Goal: Transaction & Acquisition: Purchase product/service

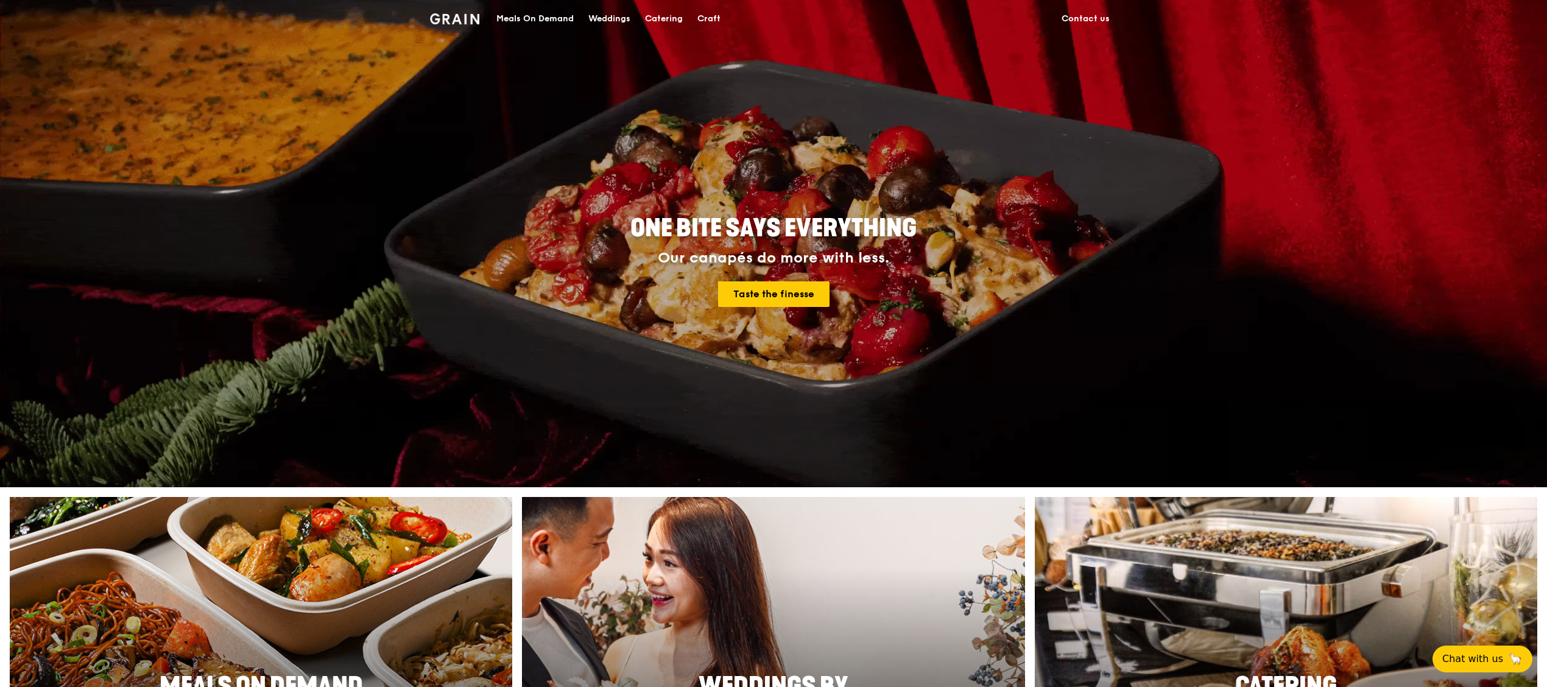
click at [542, 18] on div "Meals On Demand" at bounding box center [534, 19] width 77 height 37
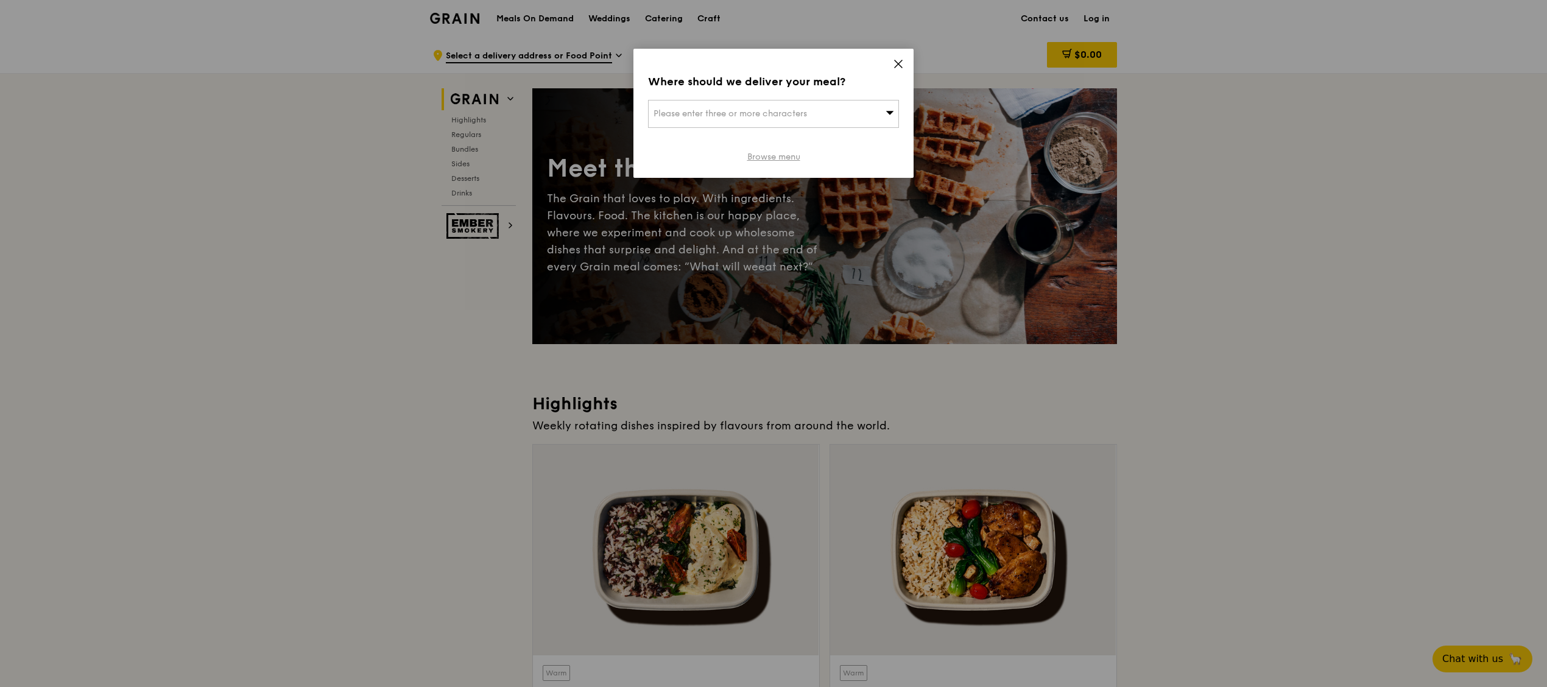
click at [775, 160] on link "Browse menu" at bounding box center [773, 157] width 53 height 12
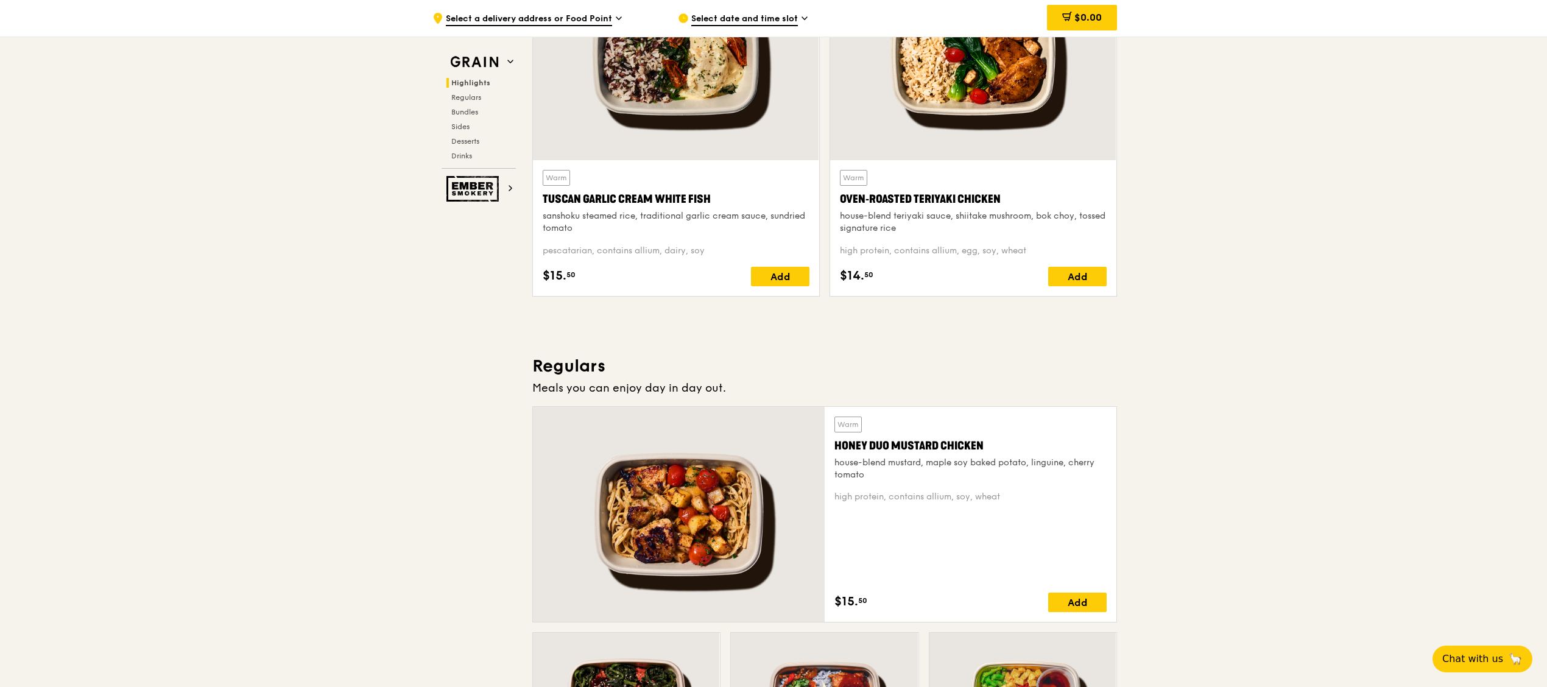
scroll to position [609, 0]
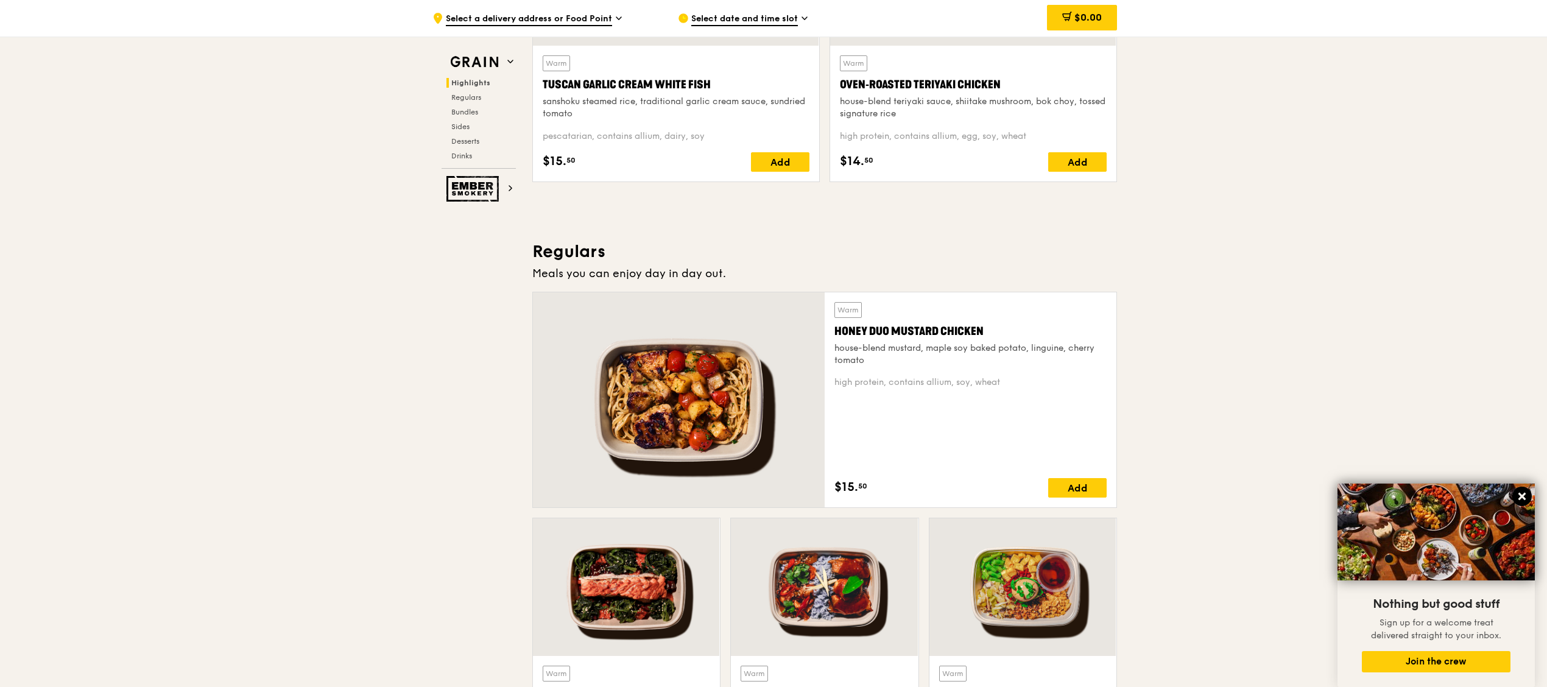
click at [1519, 497] on icon at bounding box center [1522, 496] width 11 height 11
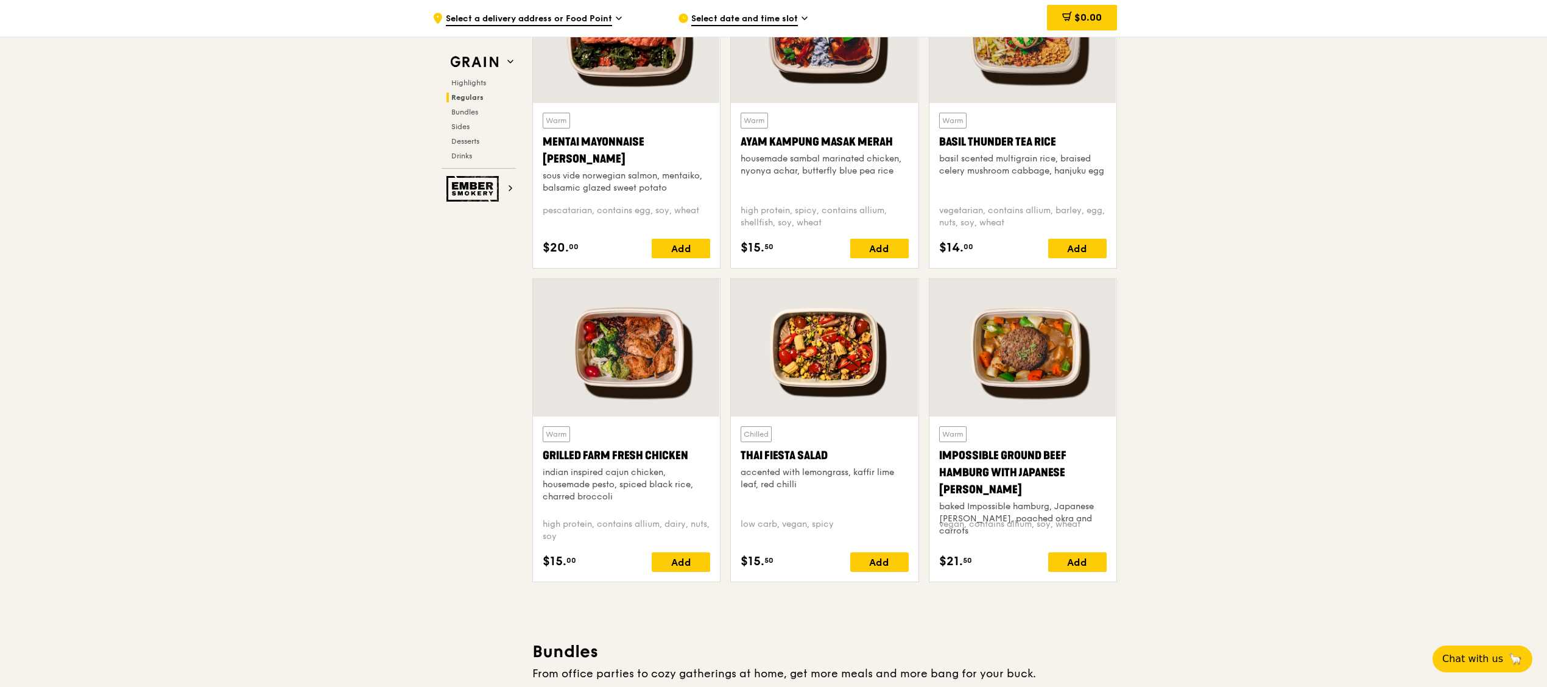
scroll to position [1218, 0]
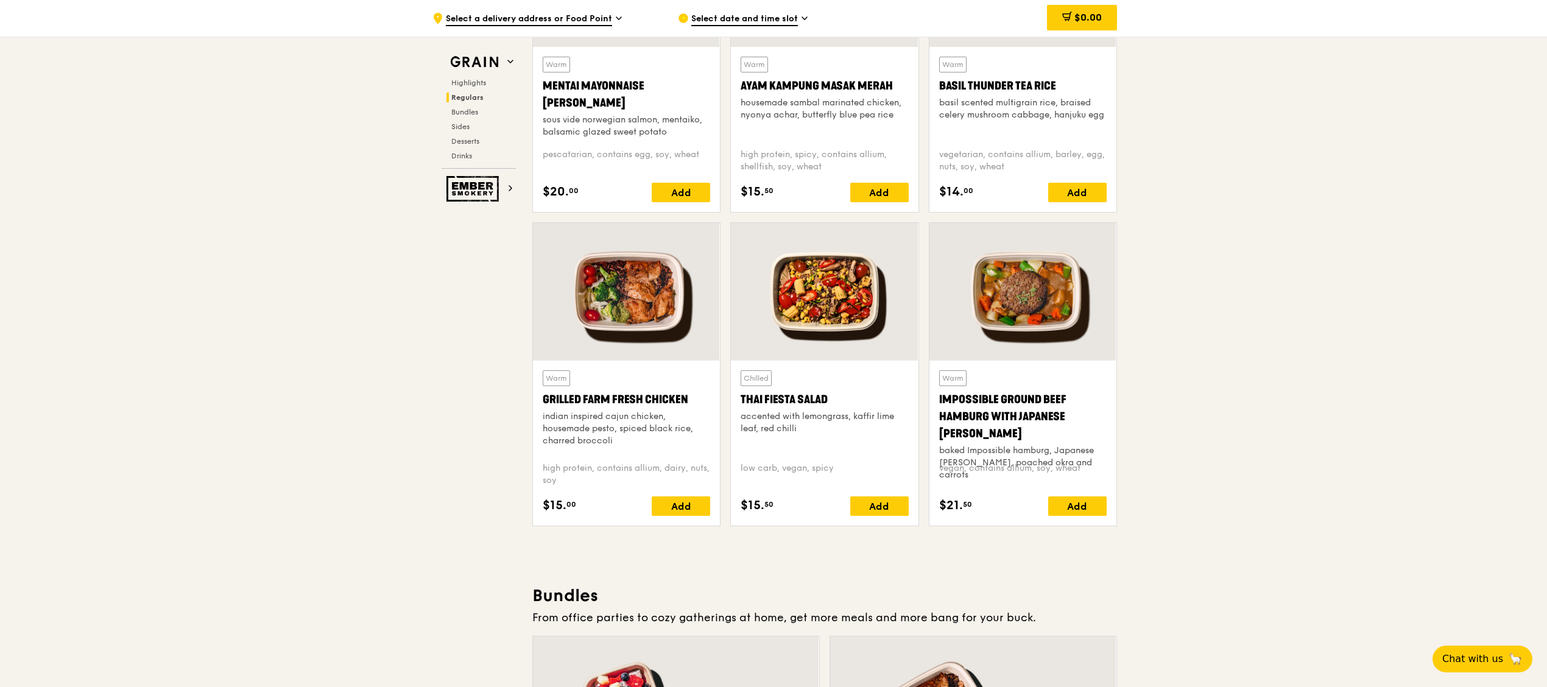
click at [665, 331] on div at bounding box center [626, 292] width 187 height 138
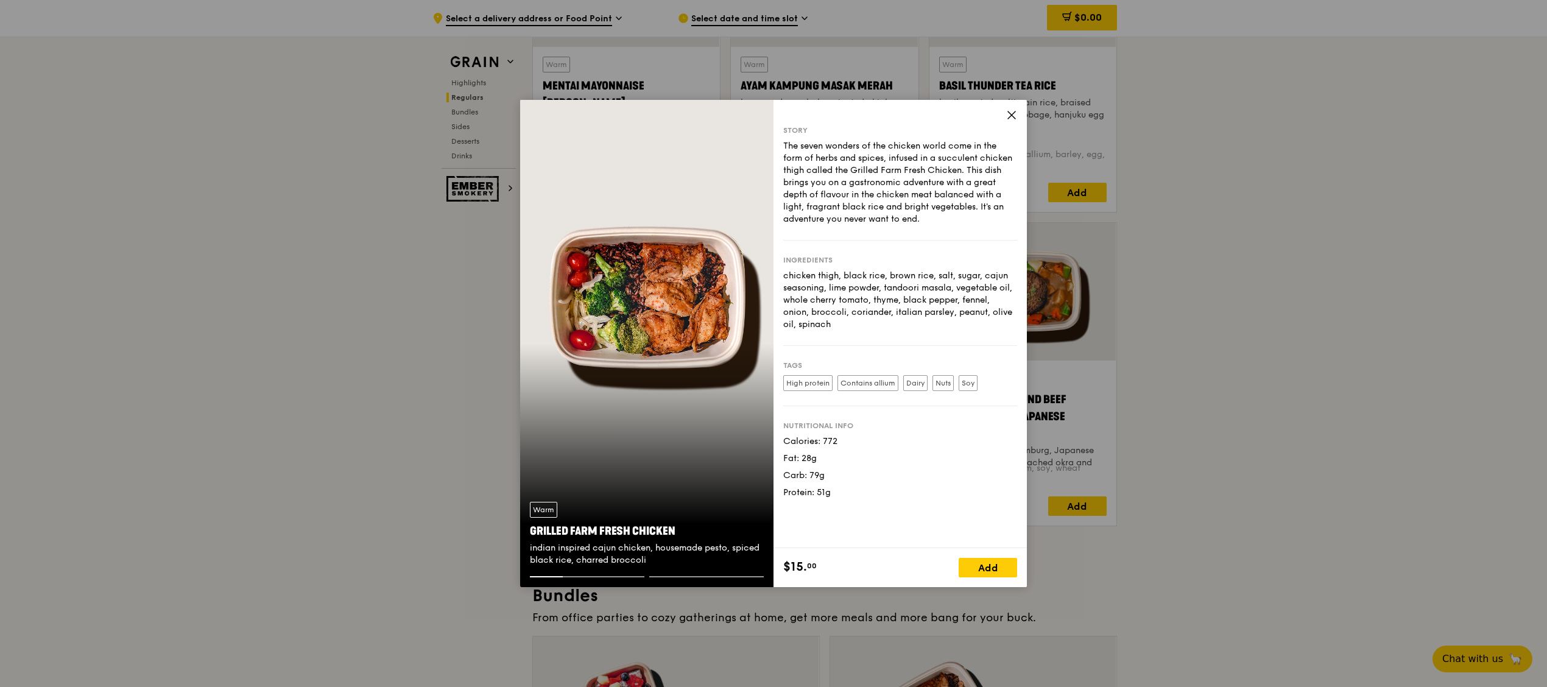
click at [1011, 112] on icon at bounding box center [1011, 115] width 11 height 11
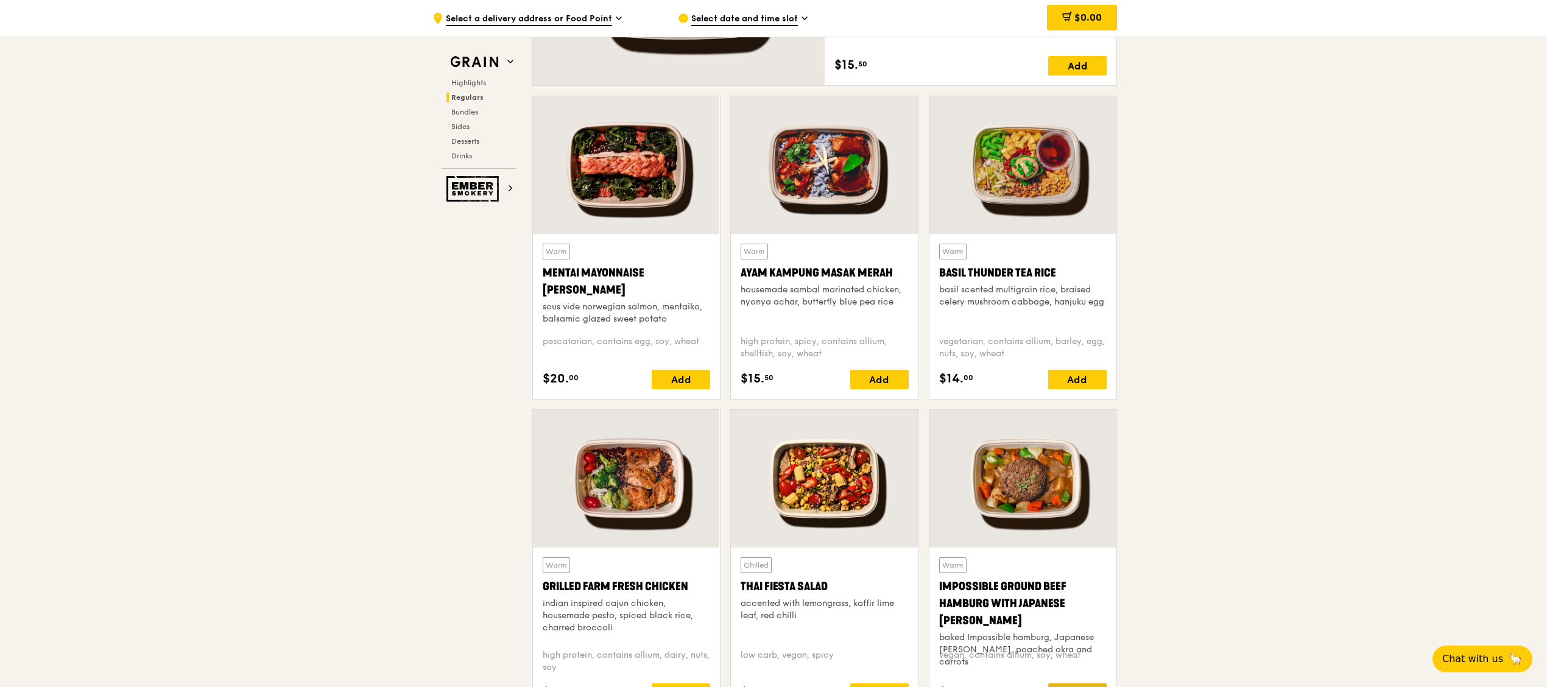
scroll to position [1007, 0]
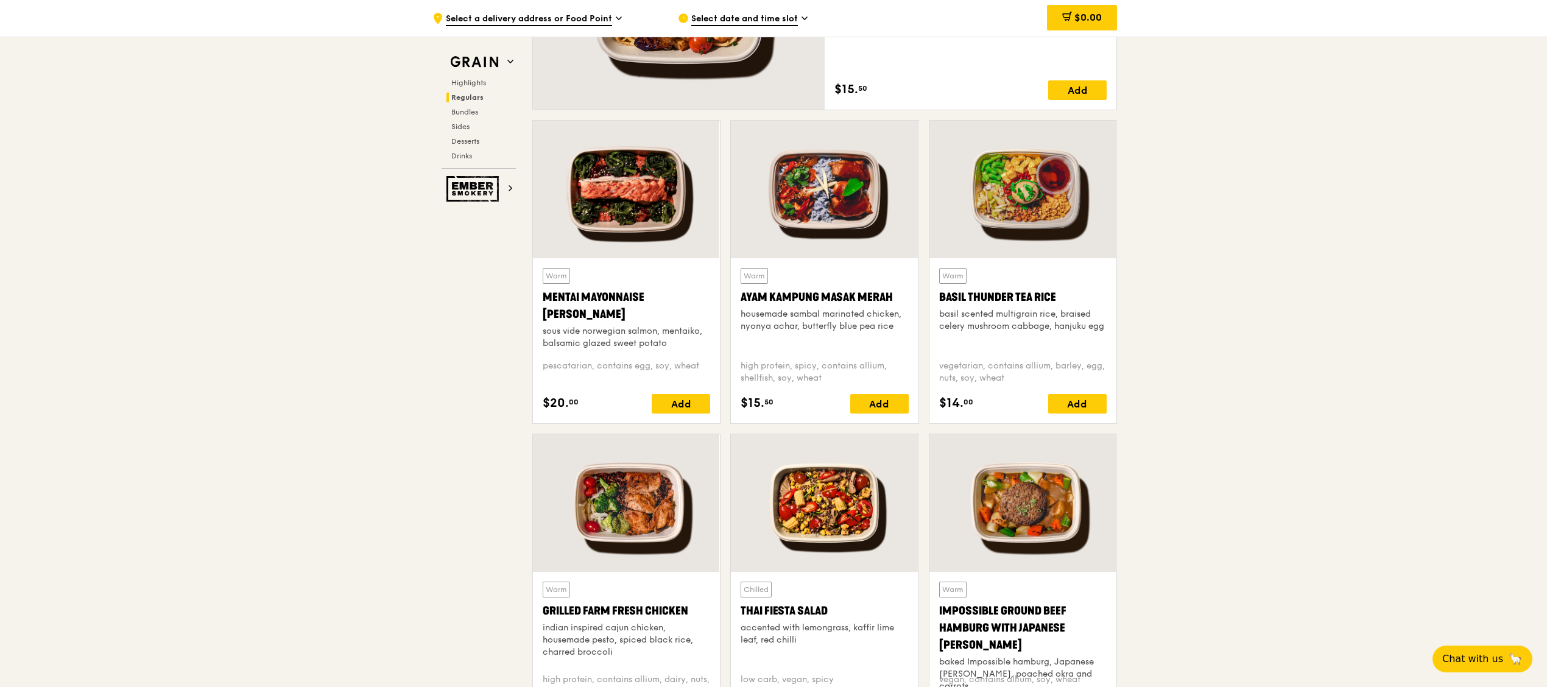
click at [662, 207] on div at bounding box center [626, 190] width 187 height 138
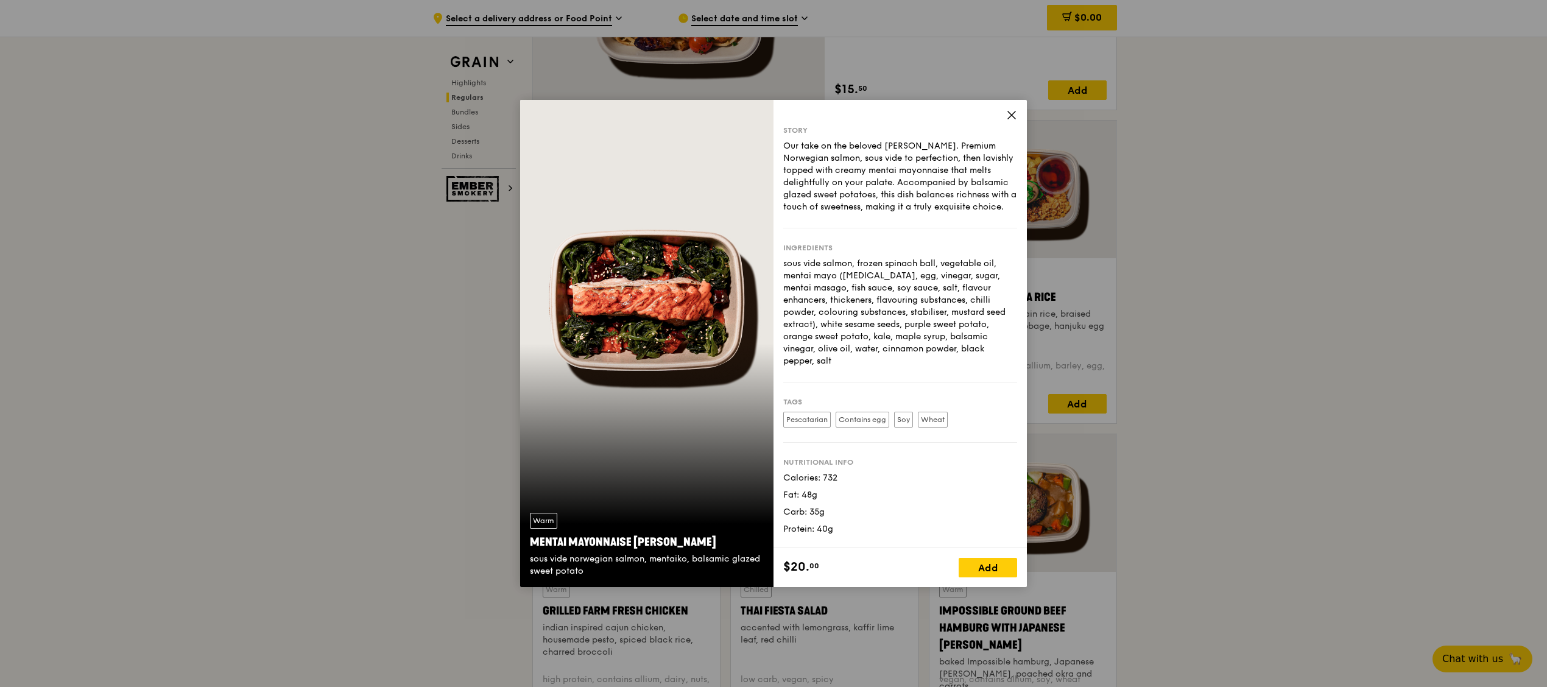
click at [1014, 112] on icon at bounding box center [1011, 114] width 7 height 7
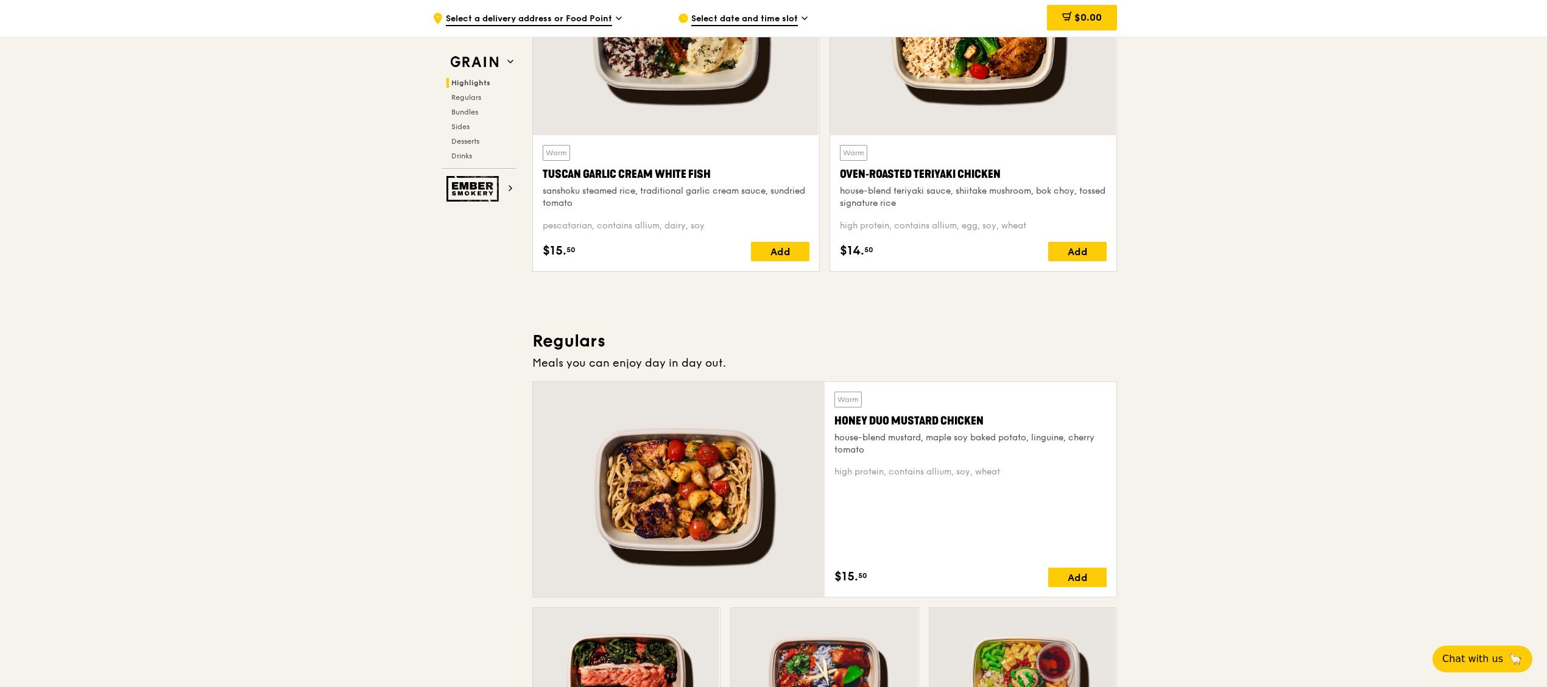
scroll to position [398, 0]
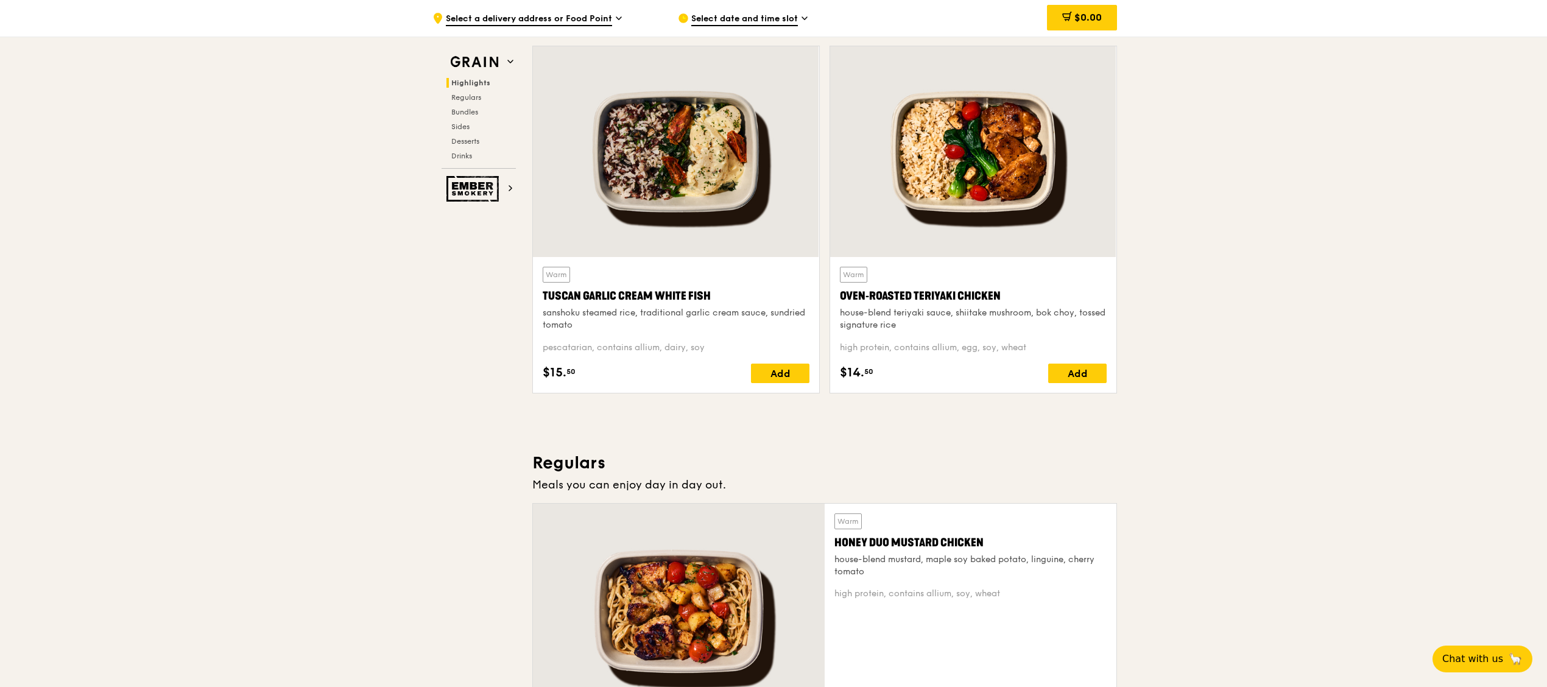
click at [986, 166] on div at bounding box center [973, 151] width 286 height 211
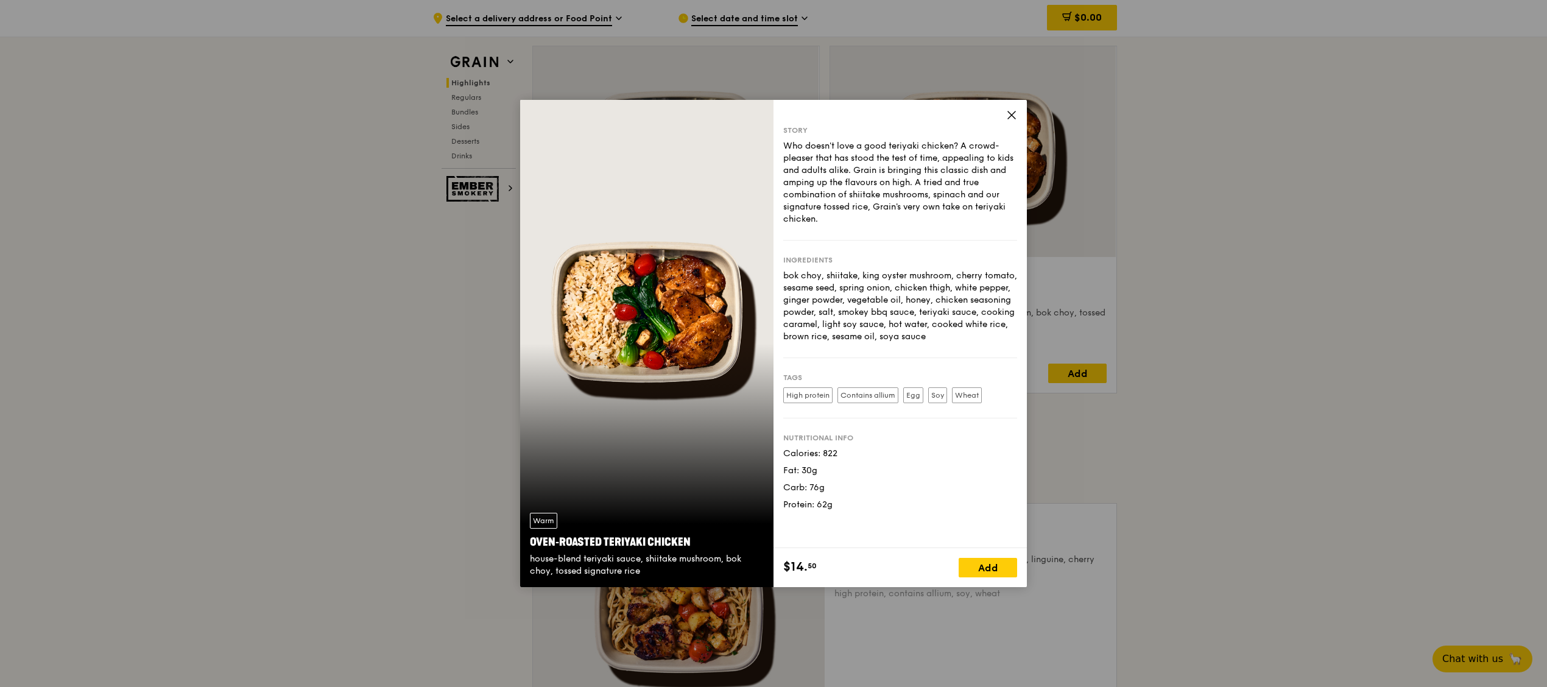
click at [1009, 117] on icon at bounding box center [1011, 114] width 7 height 7
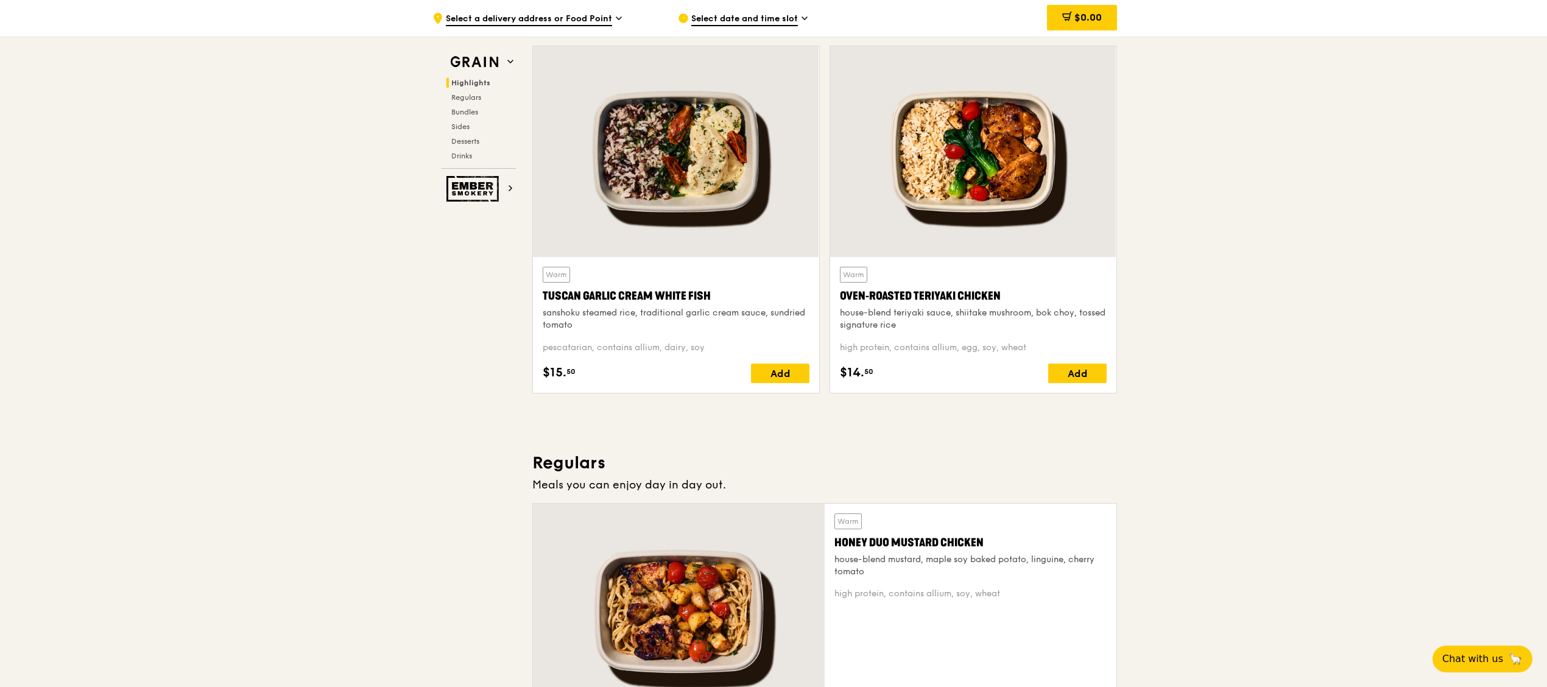
click at [677, 208] on div at bounding box center [676, 151] width 286 height 211
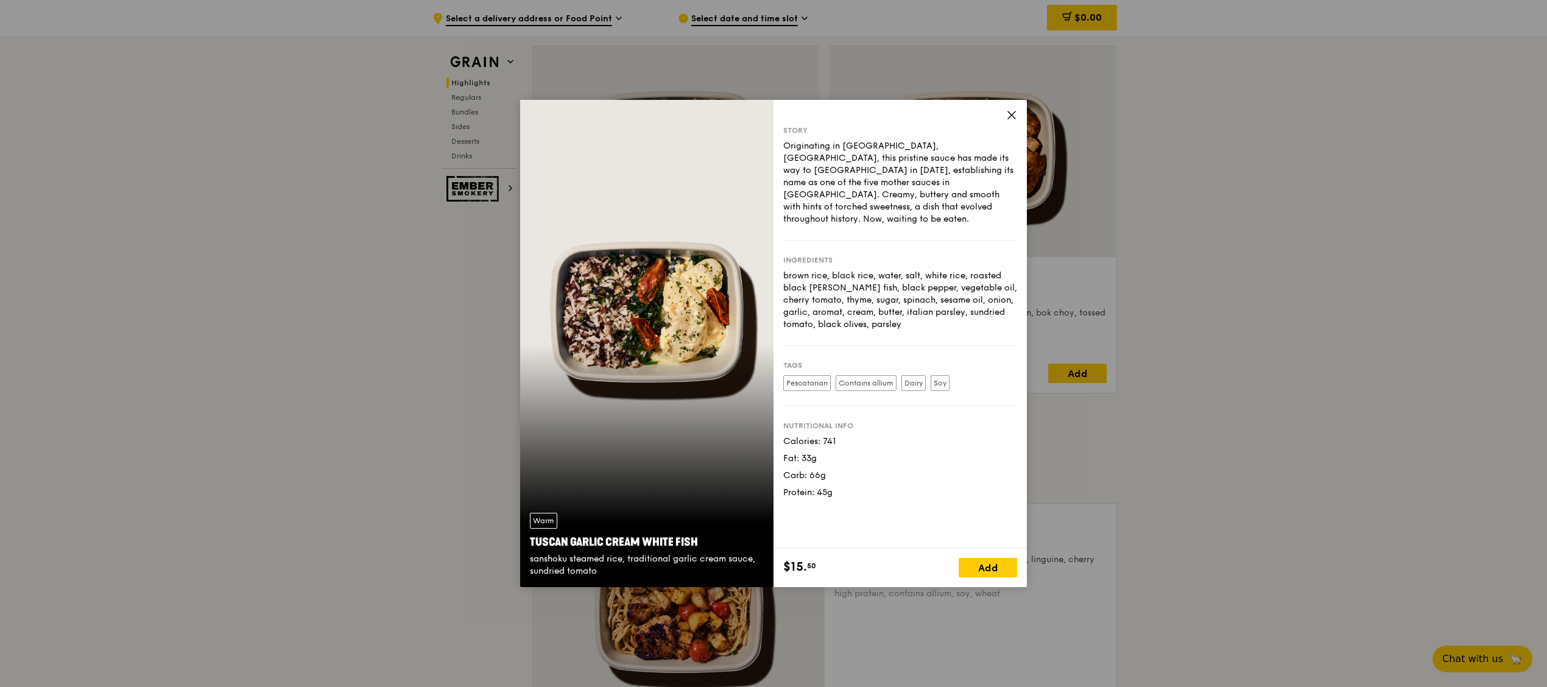
scroll to position [32, 0]
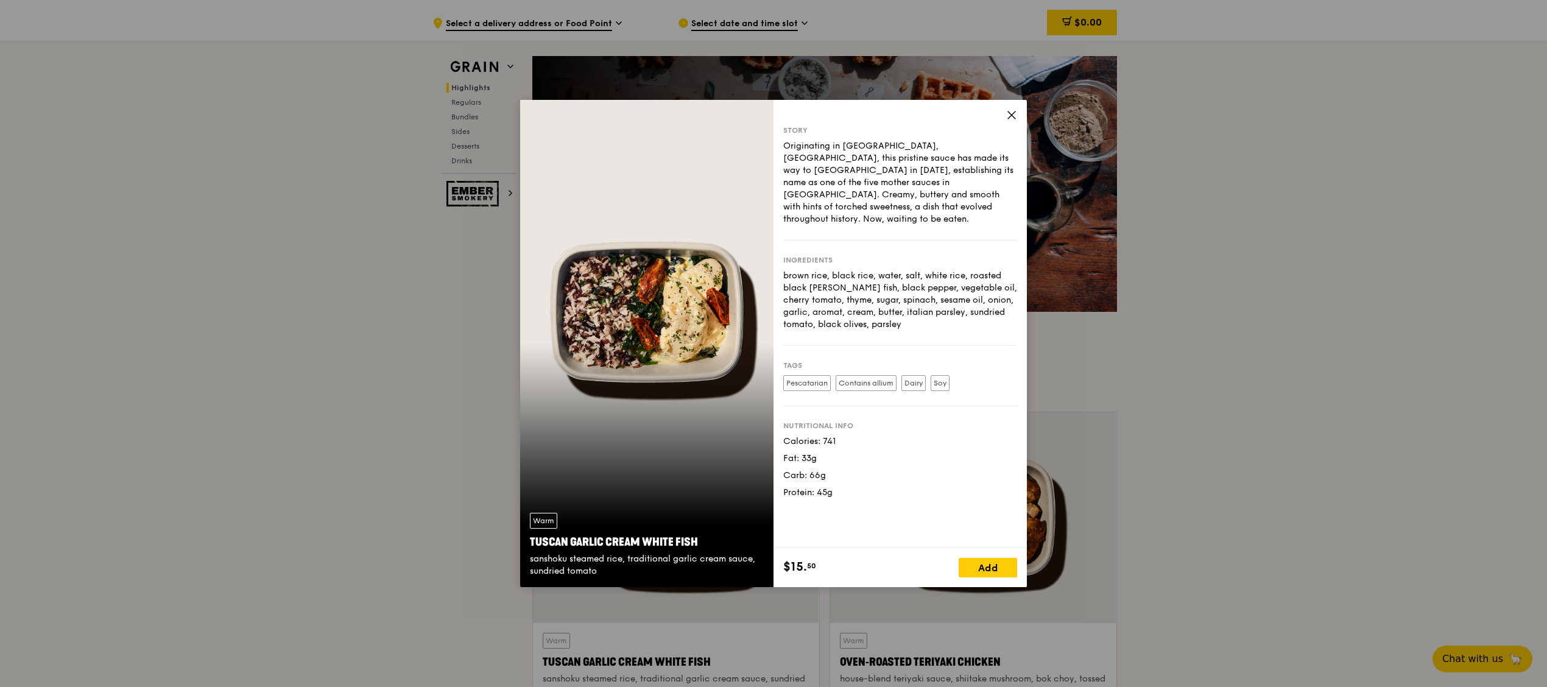
click at [1021, 118] on div "Story Originating in [GEOGRAPHIC_DATA], [GEOGRAPHIC_DATA], this pristine sauce …" at bounding box center [900, 324] width 253 height 448
click at [1016, 111] on icon at bounding box center [1011, 115] width 11 height 11
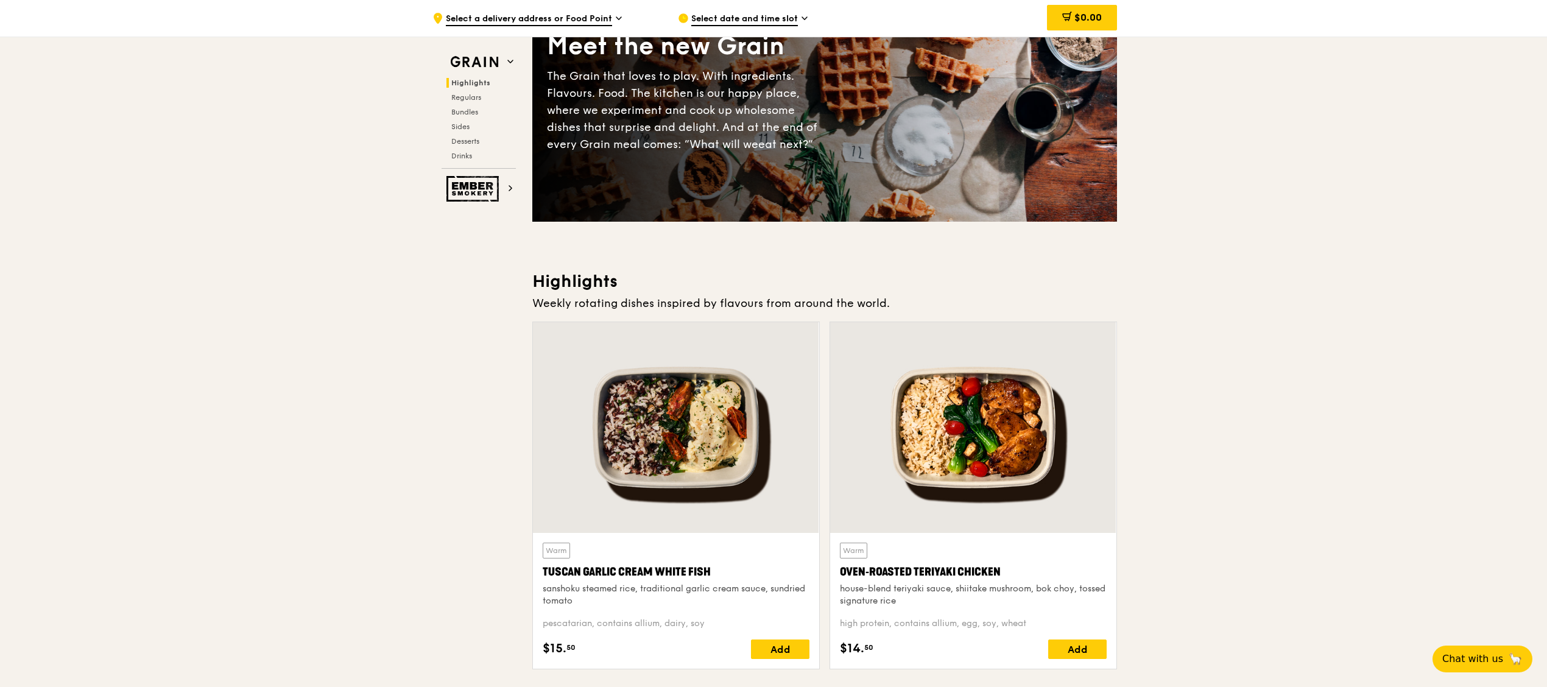
scroll to position [244, 0]
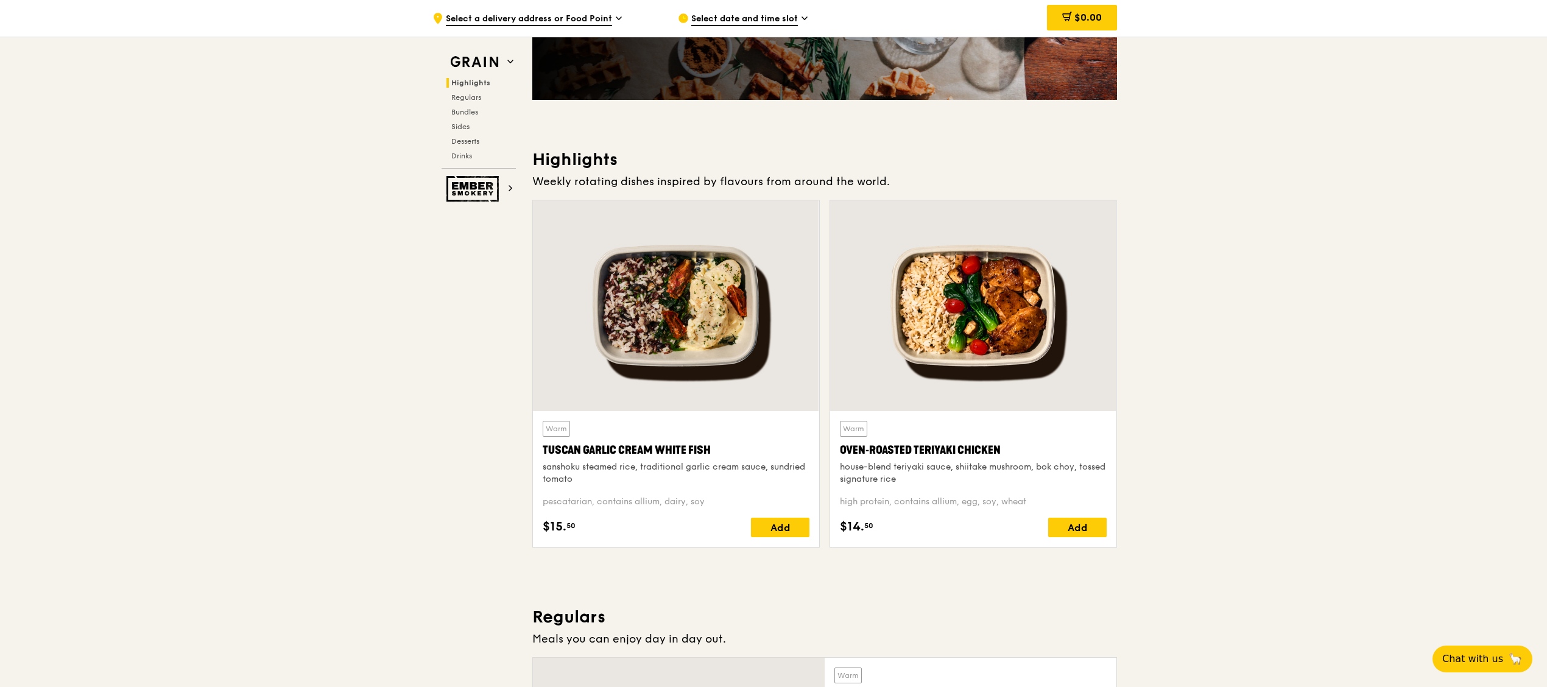
click at [644, 339] on div at bounding box center [676, 305] width 286 height 211
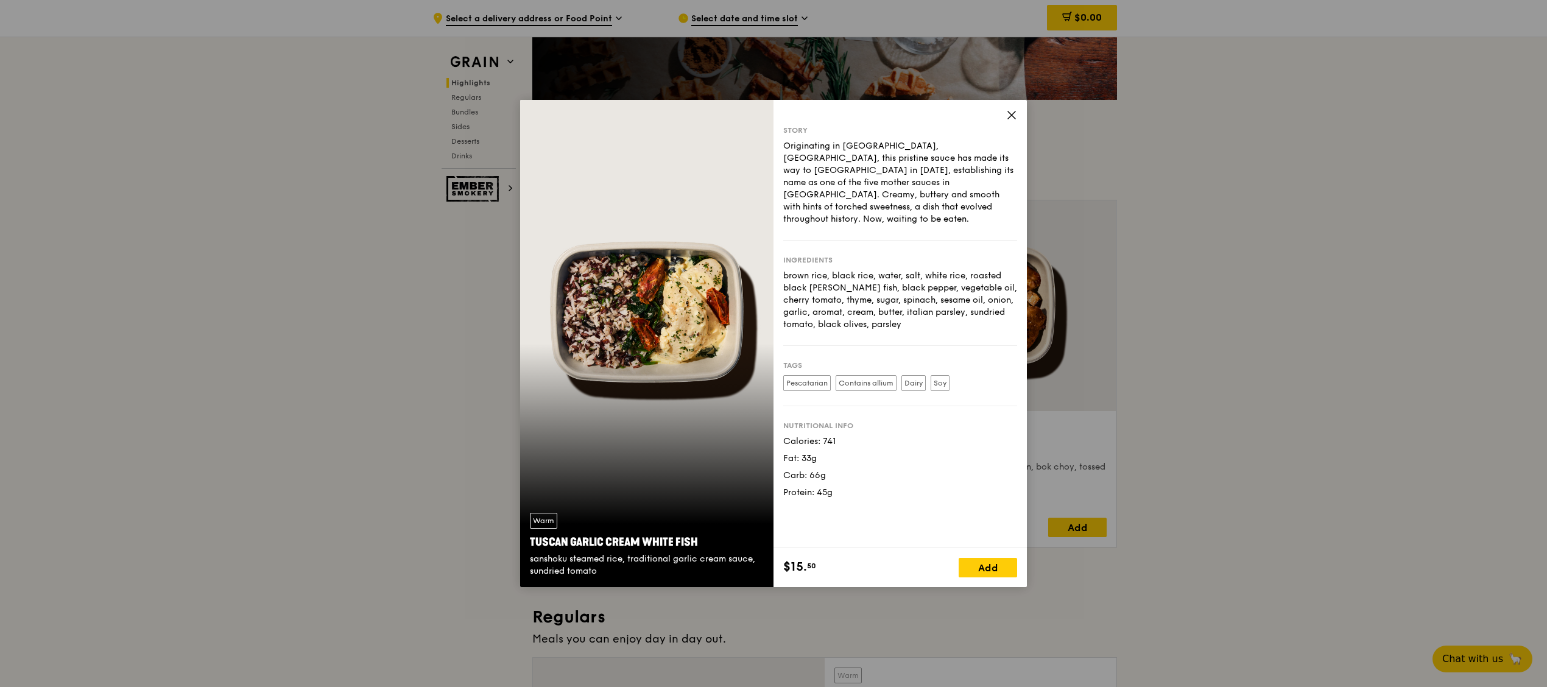
click at [1009, 119] on icon at bounding box center [1011, 115] width 11 height 11
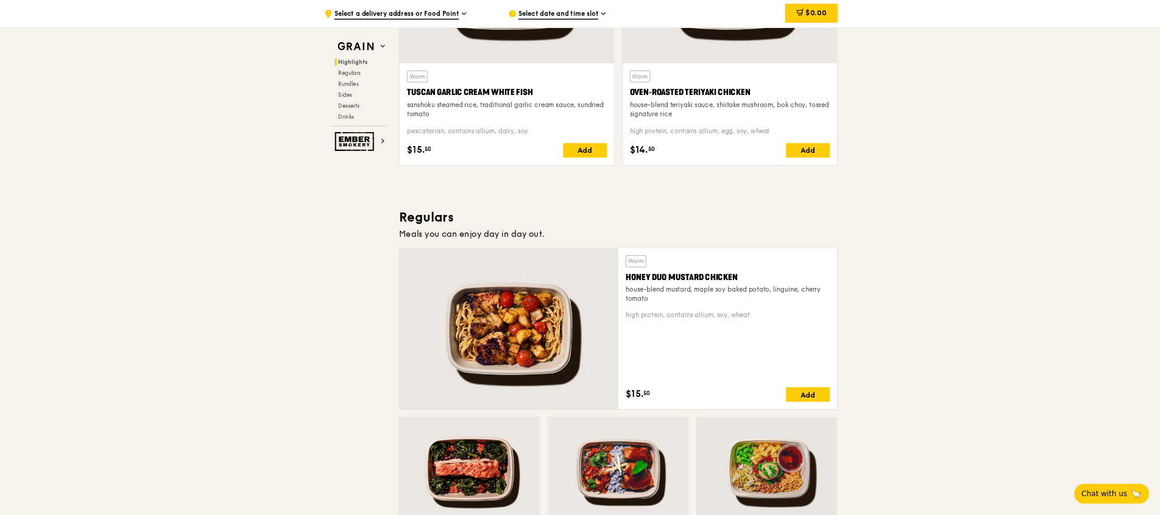
scroll to position [609, 0]
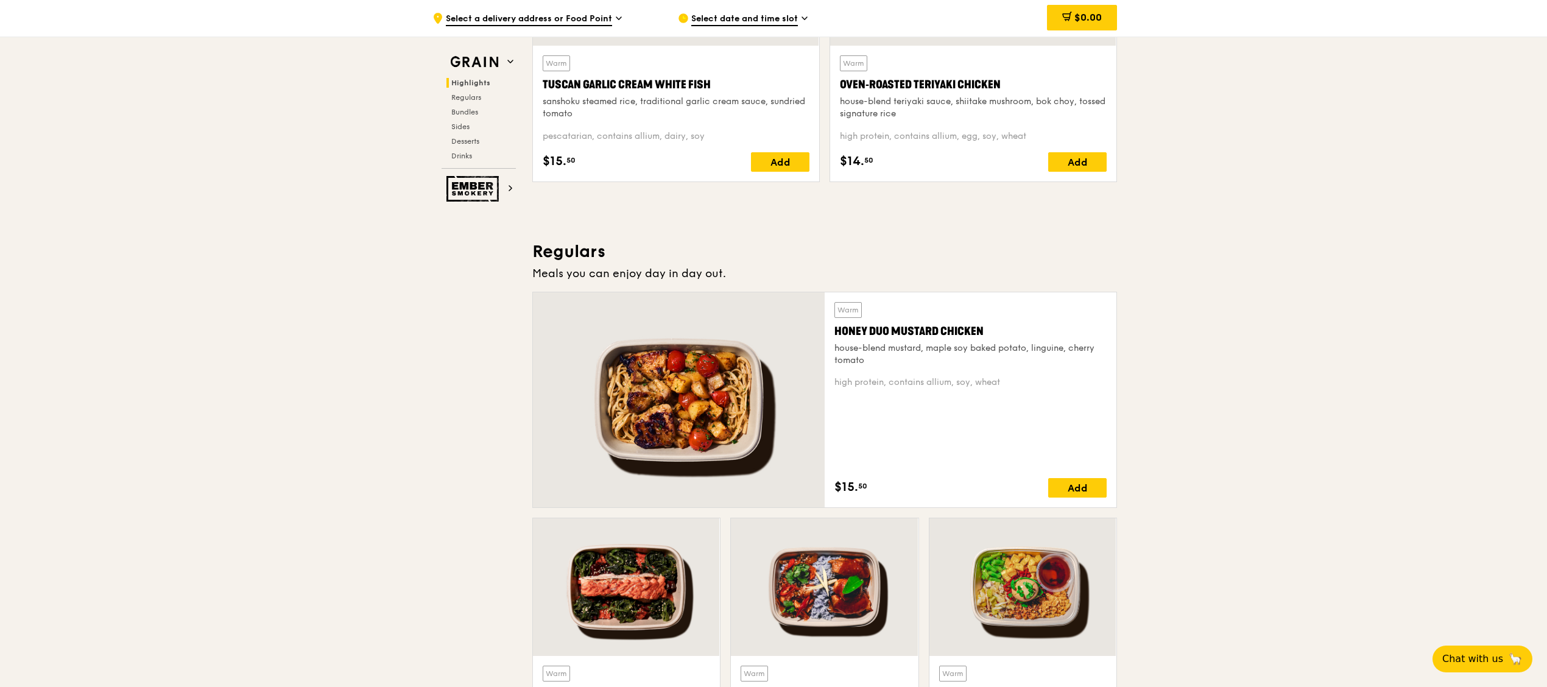
click at [775, 369] on div at bounding box center [679, 399] width 292 height 215
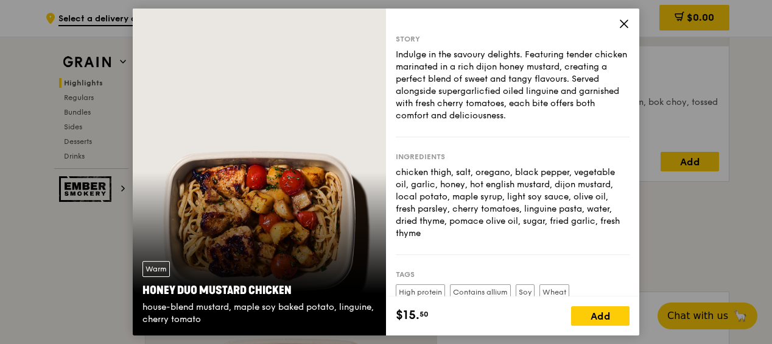
drag, startPoint x: 339, startPoint y: 133, endPoint x: 336, endPoint y: 147, distance: 14.8
click at [336, 147] on div "Warm Honey Duo Mustard Chicken house-blend mustard, maple soy baked potato, lin…" at bounding box center [259, 172] width 253 height 327
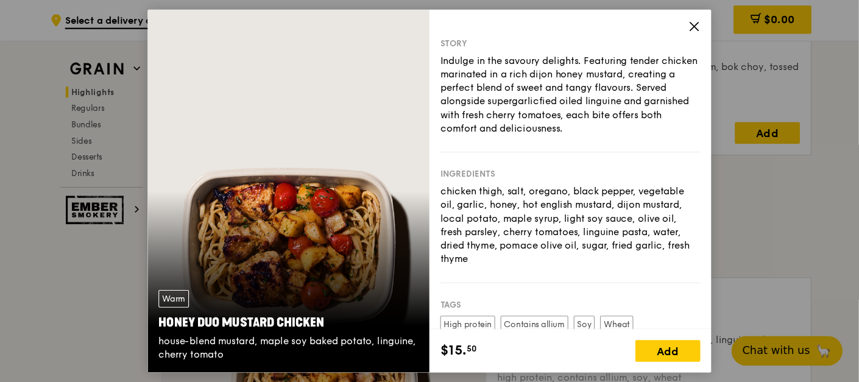
scroll to position [670, 0]
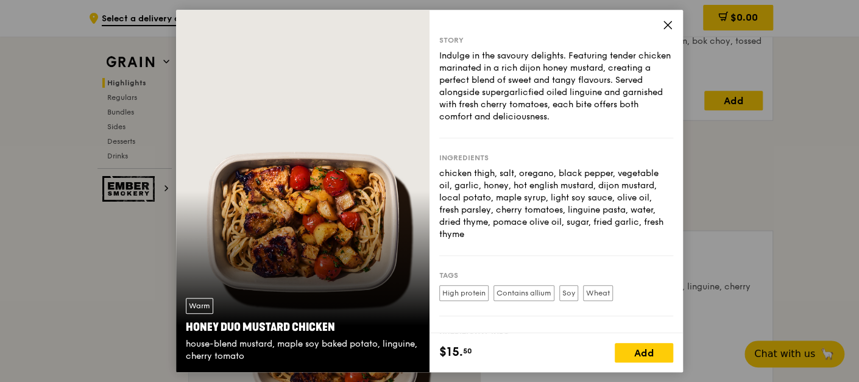
click at [666, 23] on icon at bounding box center [667, 24] width 11 height 11
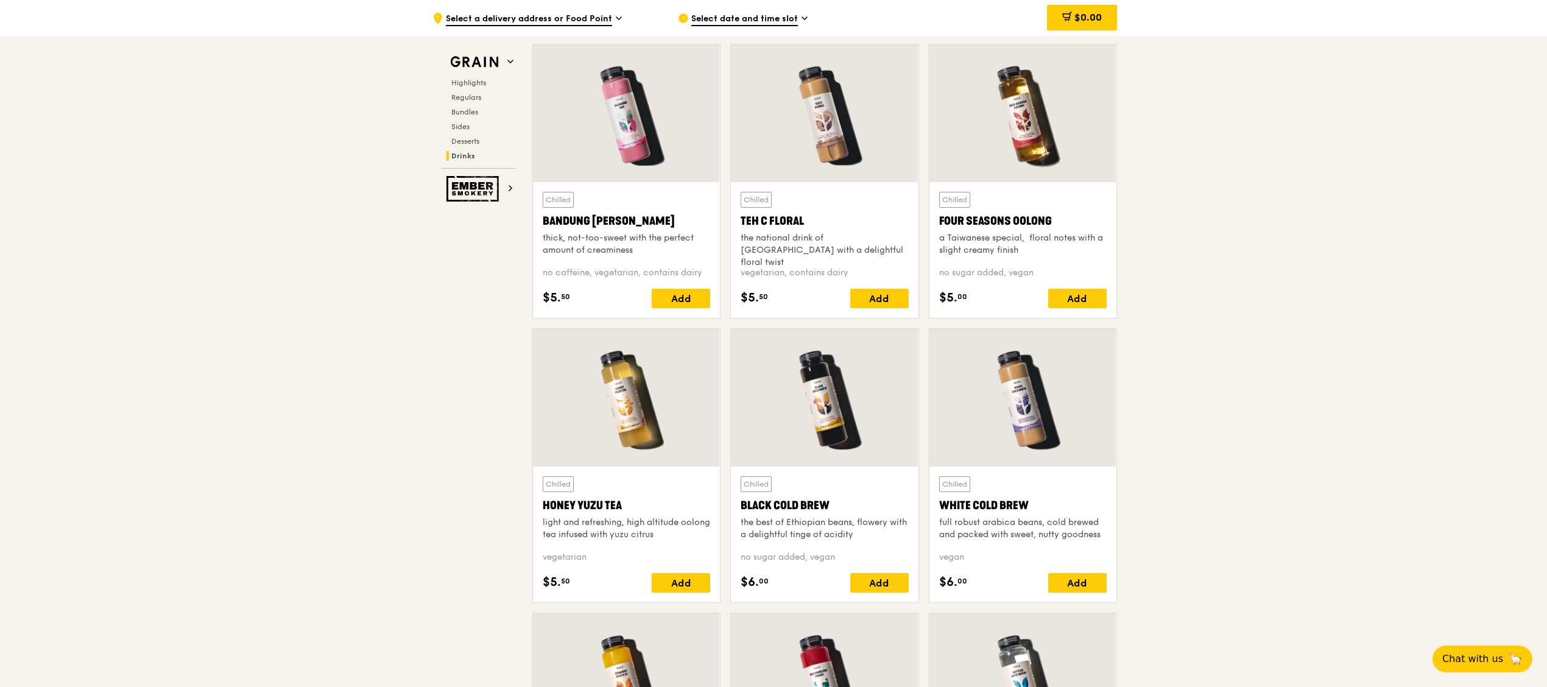
scroll to position [4429, 0]
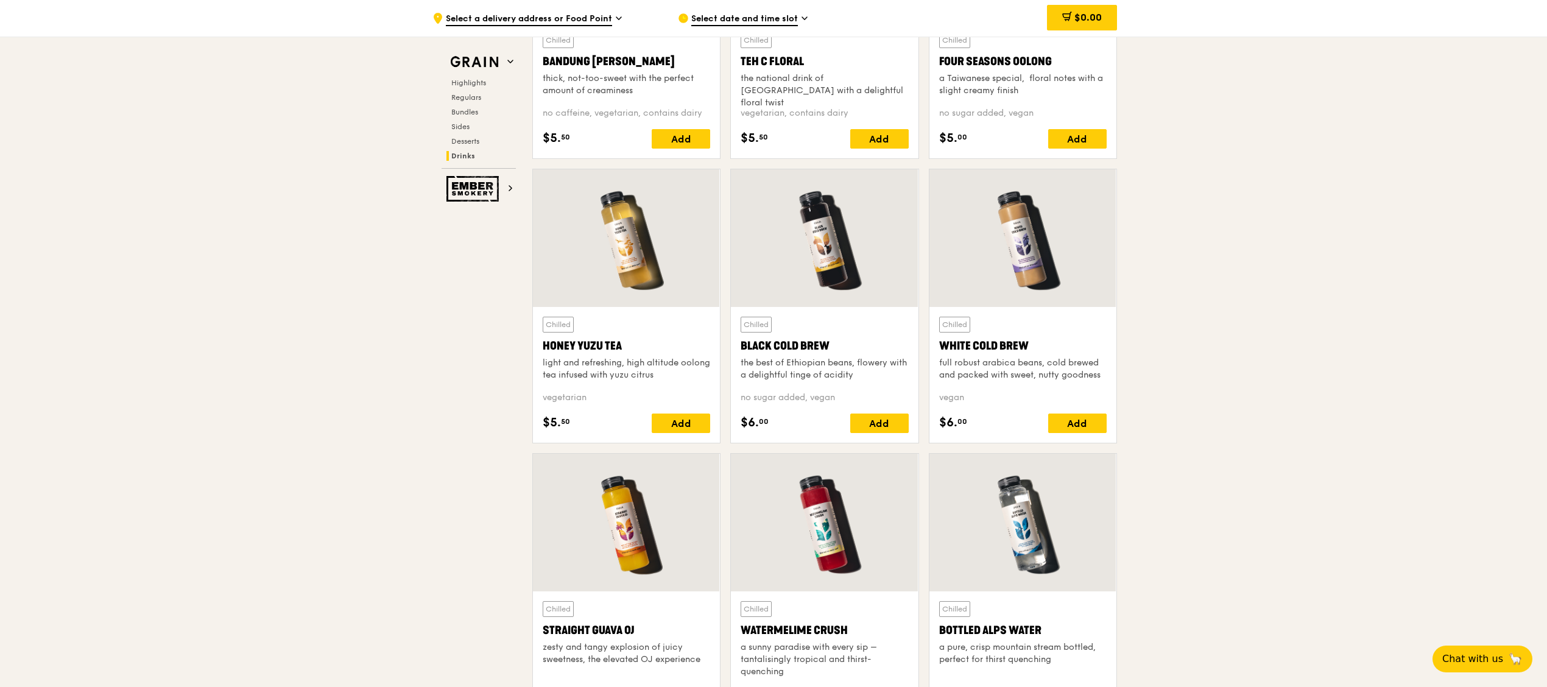
click at [584, 286] on div at bounding box center [626, 238] width 187 height 138
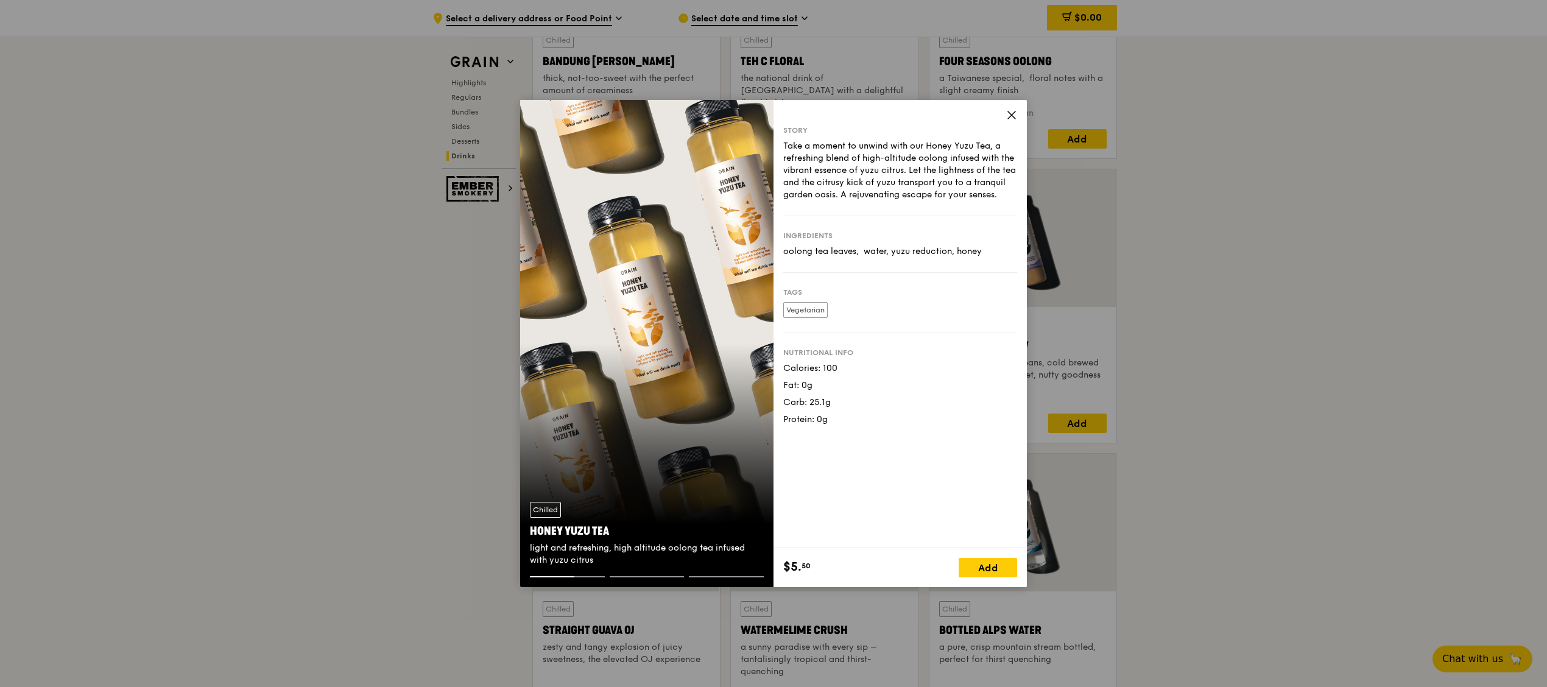
click at [1012, 110] on icon at bounding box center [1011, 115] width 11 height 11
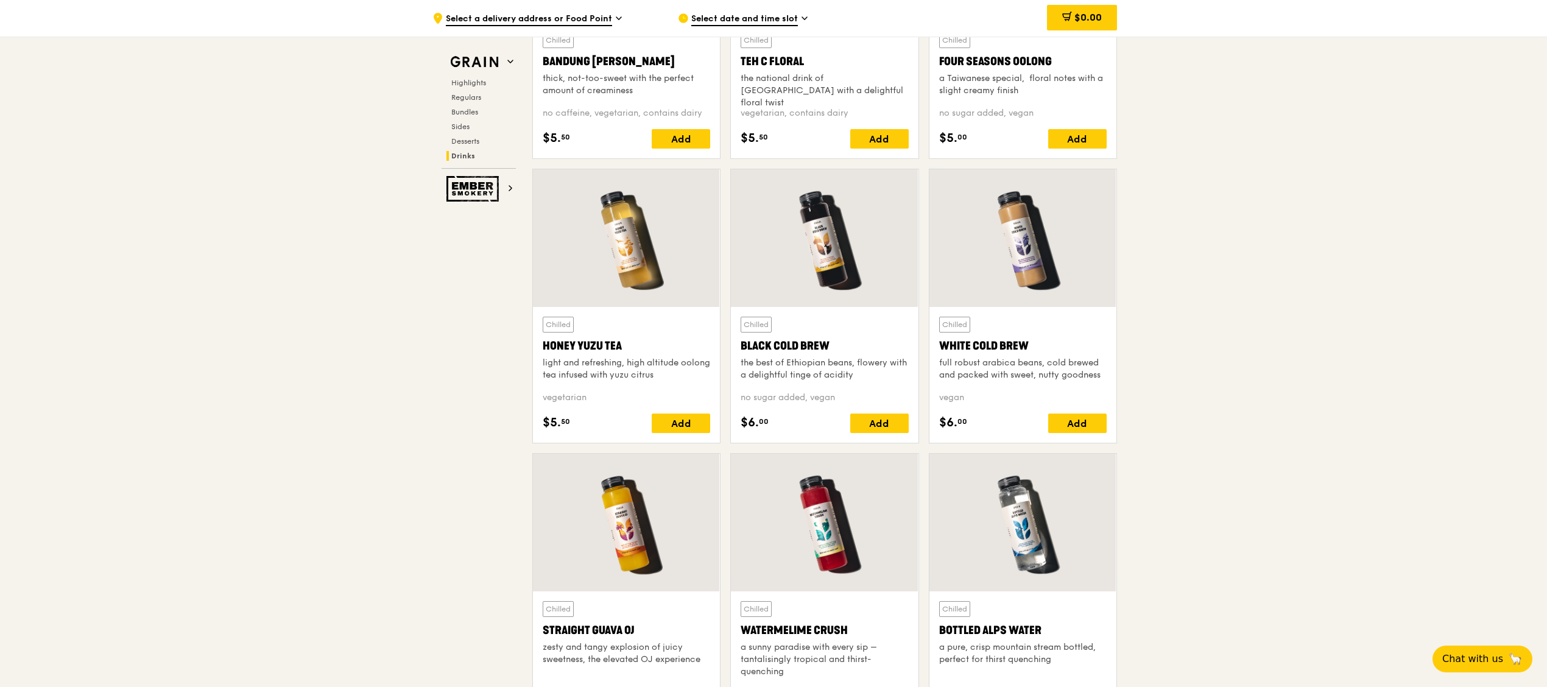
click at [666, 274] on div at bounding box center [626, 238] width 187 height 138
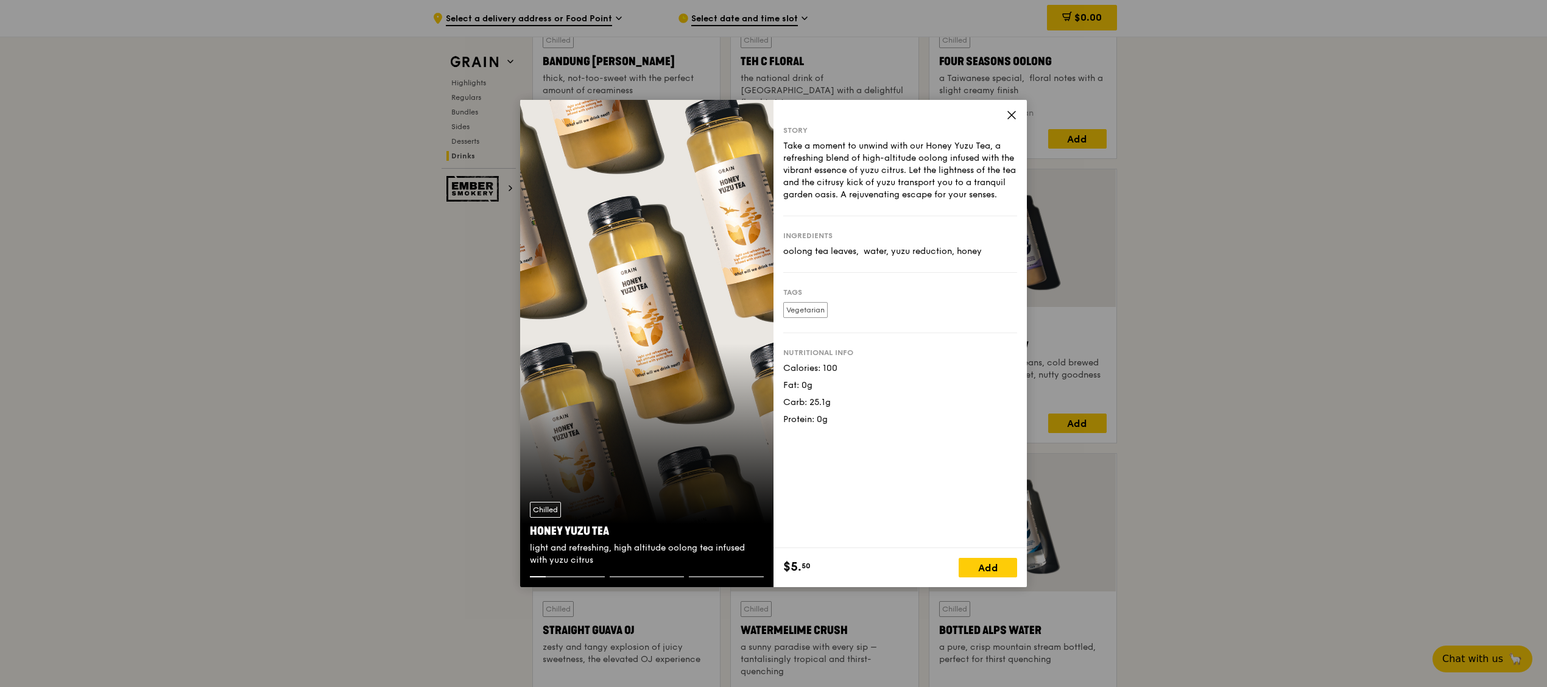
click at [1008, 113] on icon at bounding box center [1011, 115] width 11 height 11
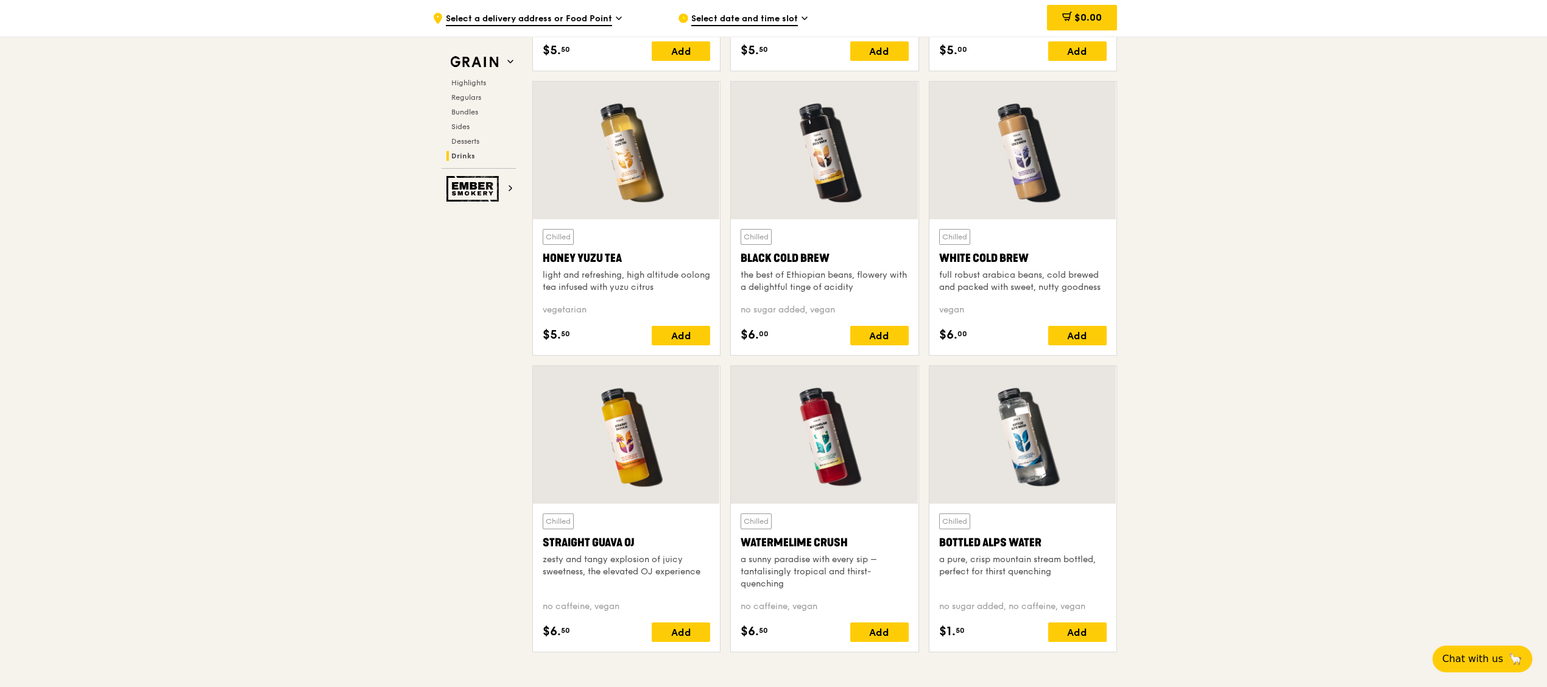
scroll to position [4550, 0]
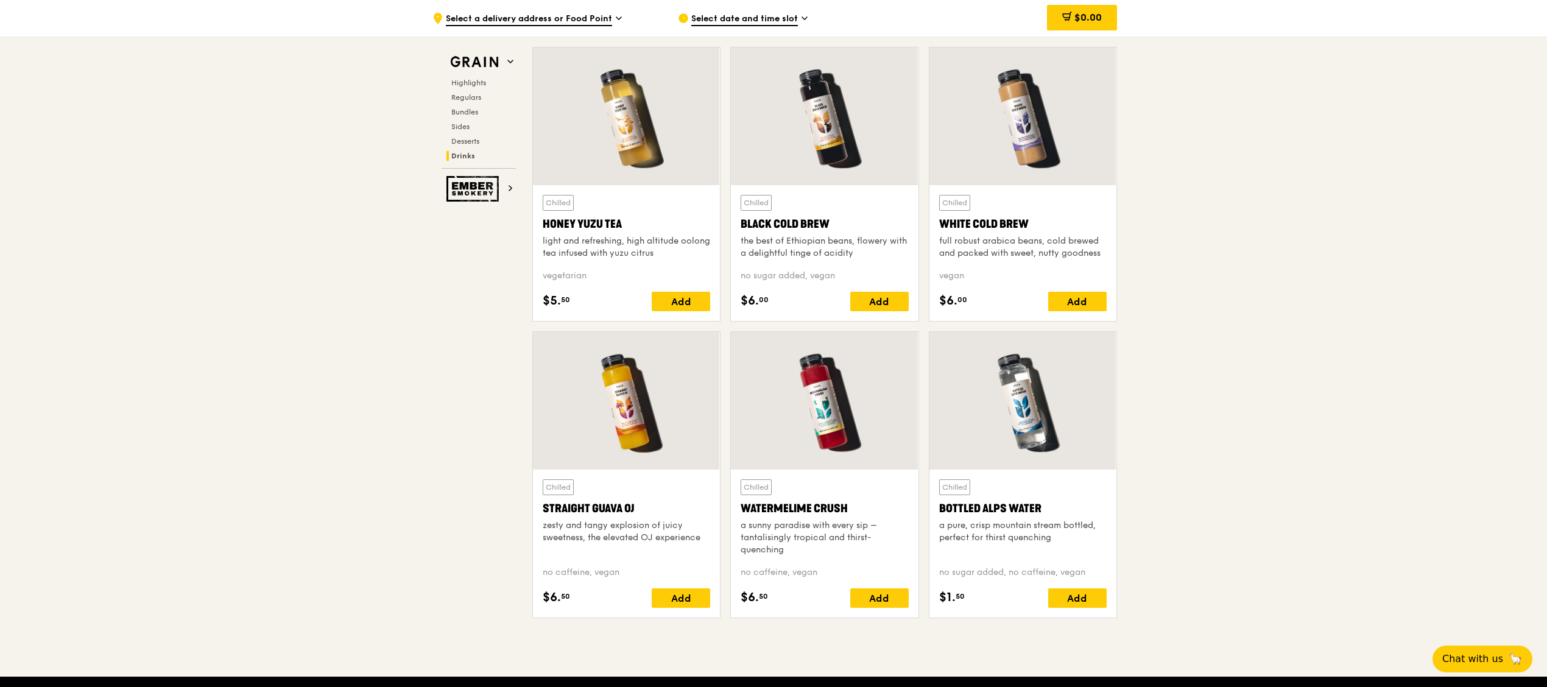
click at [627, 474] on div "Chilled Straight Guava OJ zesty and tangy explosion of juicy sweetness, the ele…" at bounding box center [626, 544] width 187 height 148
click at [815, 410] on div at bounding box center [824, 401] width 187 height 138
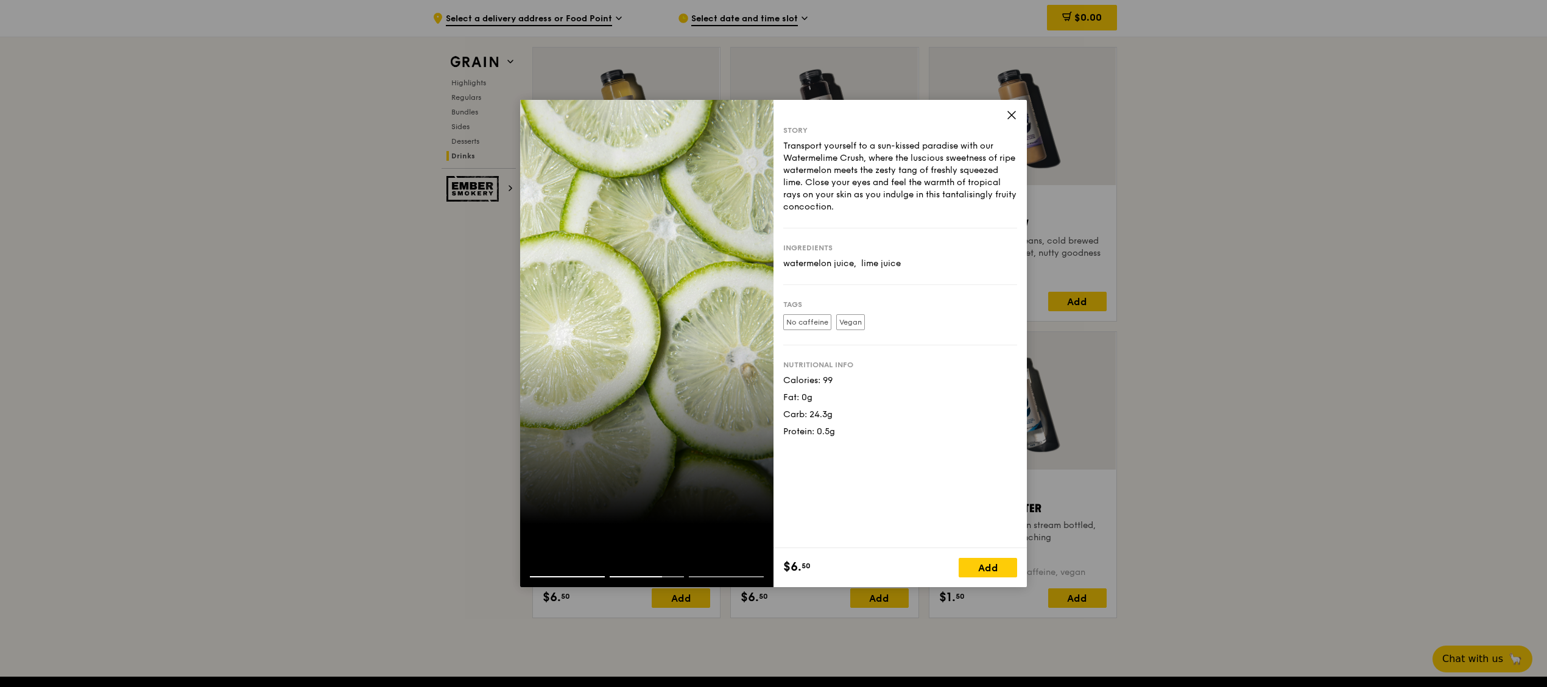
click at [1014, 111] on icon at bounding box center [1011, 115] width 11 height 11
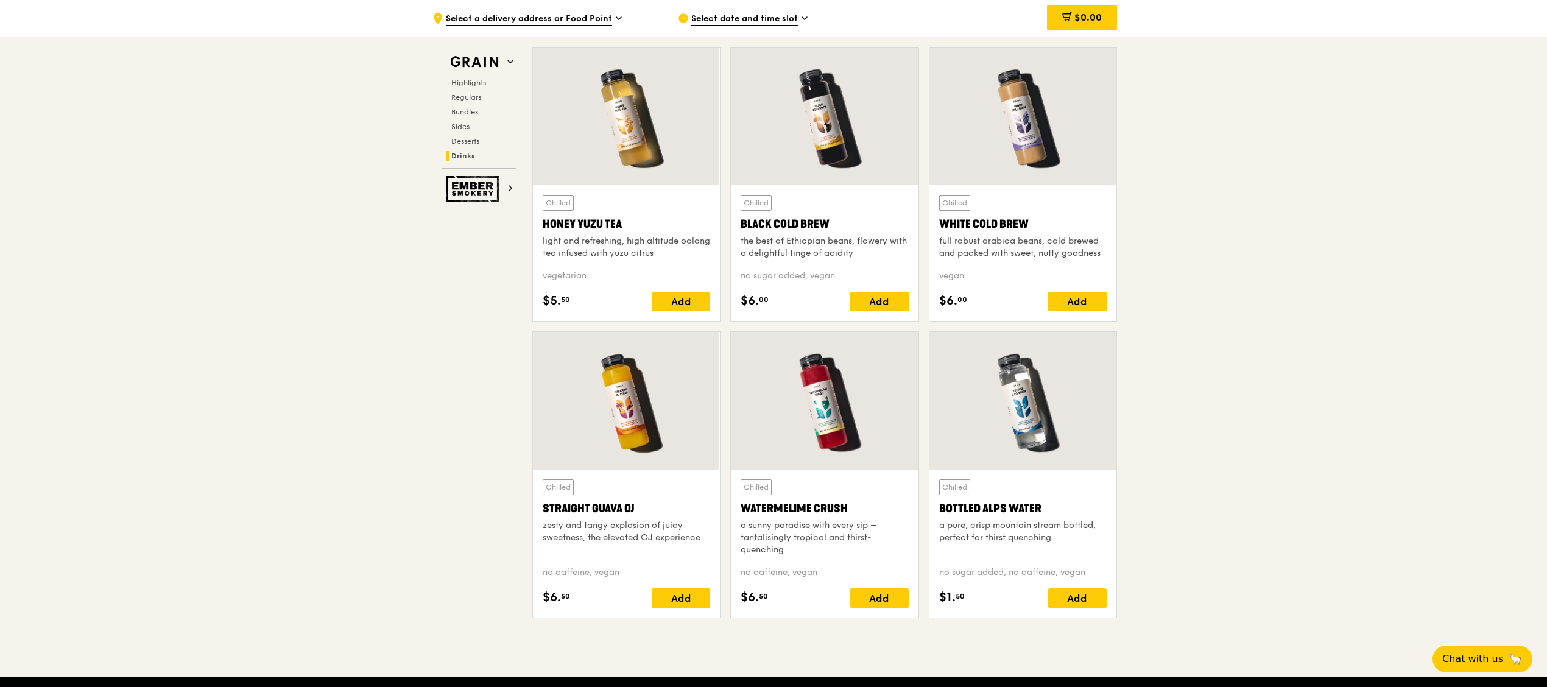
click at [624, 429] on div at bounding box center [626, 401] width 187 height 138
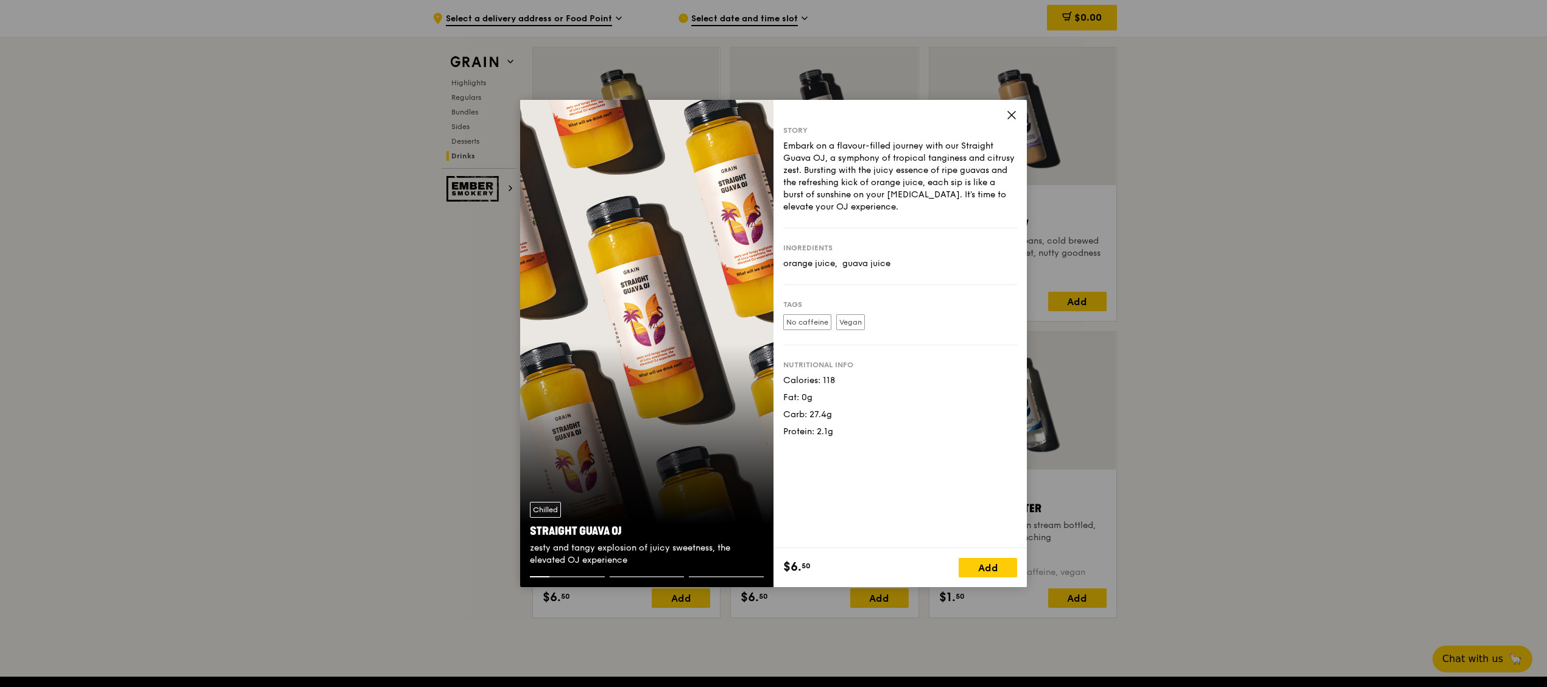
click at [1005, 113] on div "Story Embark on a flavour-filled journey with our Straight Guava OJ, a symphony…" at bounding box center [900, 324] width 253 height 448
click at [1008, 111] on icon at bounding box center [1011, 115] width 11 height 11
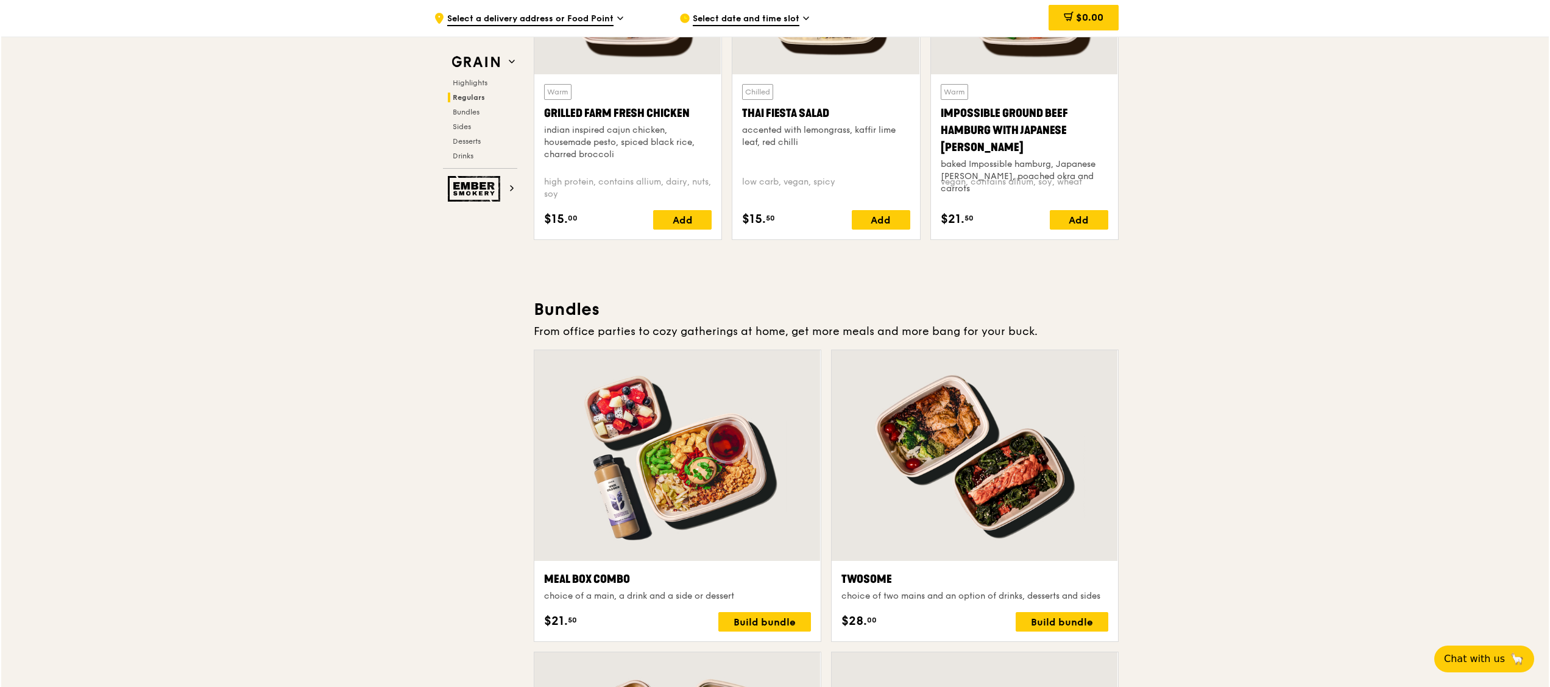
scroll to position [1870, 0]
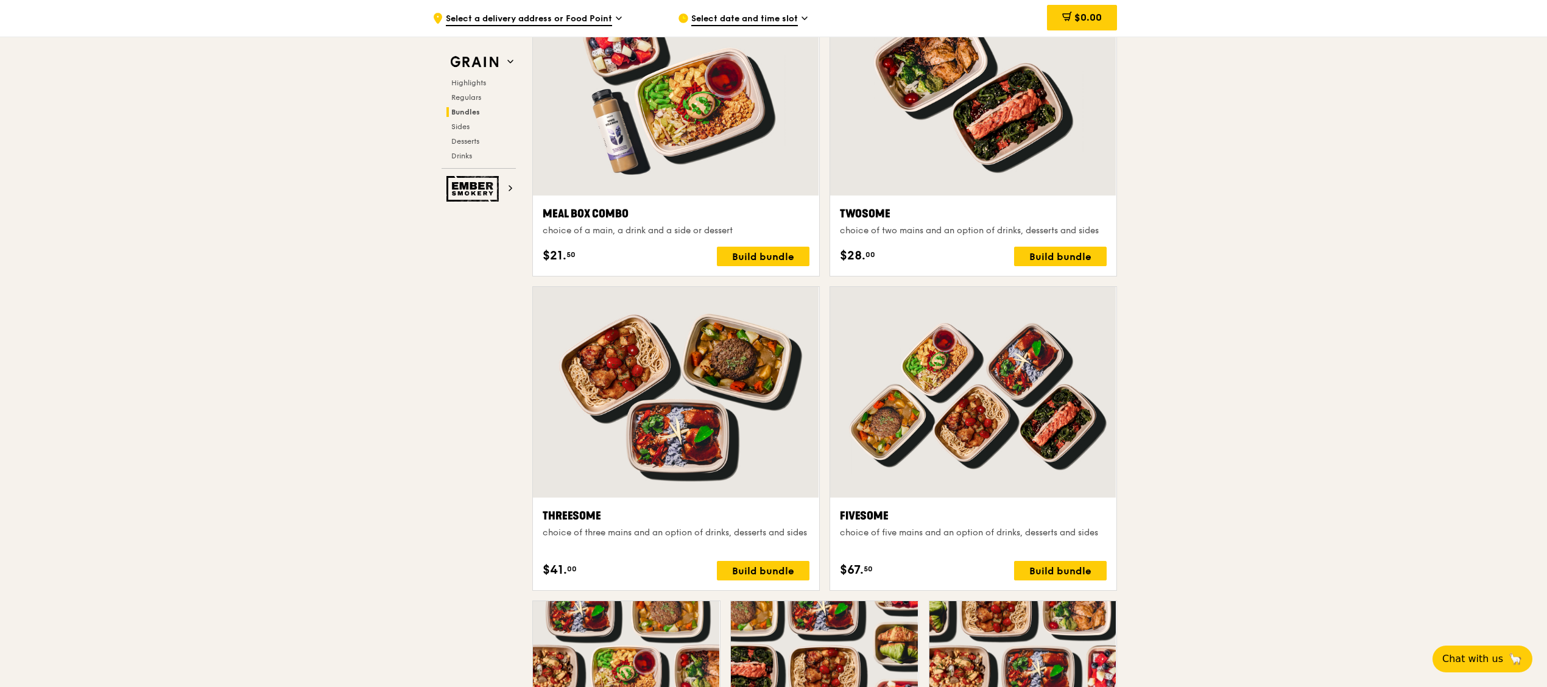
click at [707, 422] on div at bounding box center [676, 392] width 286 height 211
click at [676, 316] on div at bounding box center [676, 392] width 286 height 211
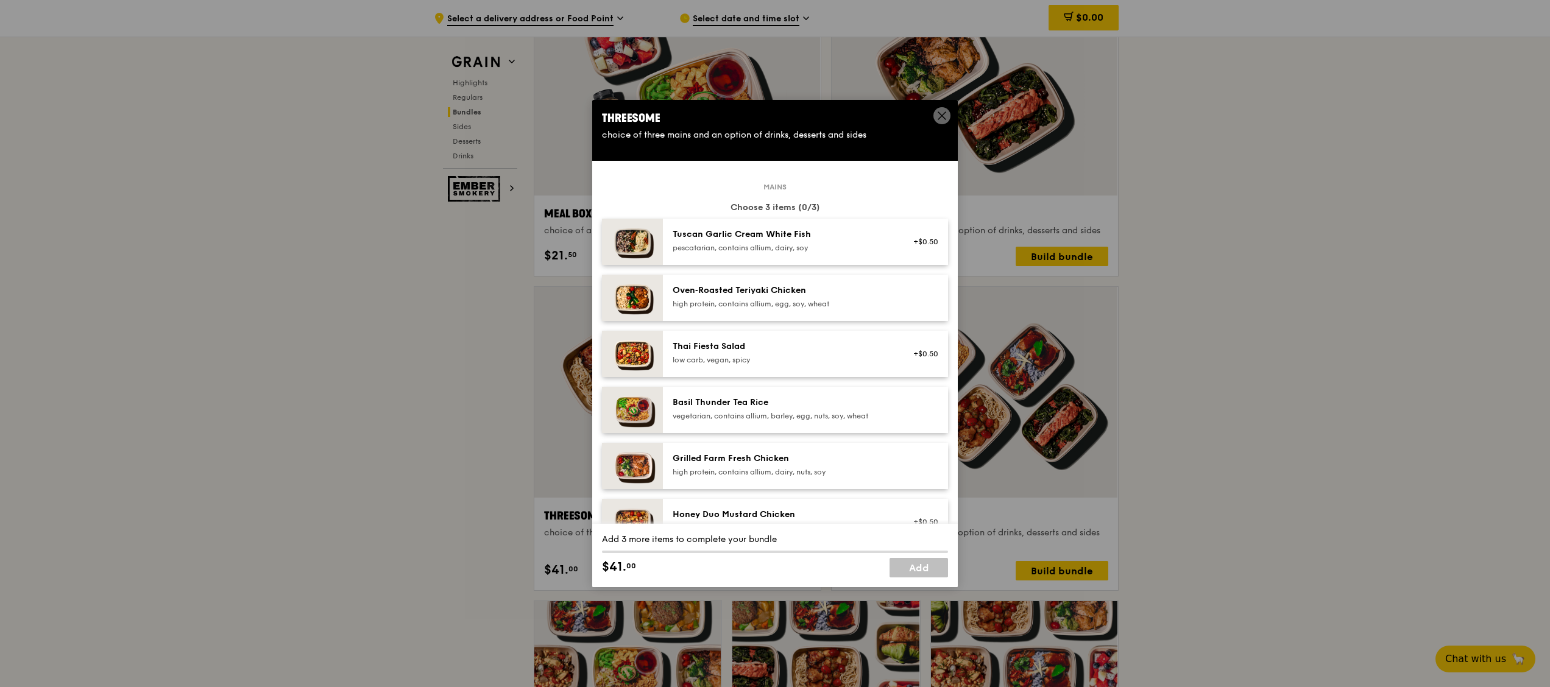
click at [676, 316] on div "Oven‑Roasted Teriyaki Chicken high protein, contains allium, egg, soy, wheat" at bounding box center [805, 298] width 285 height 46
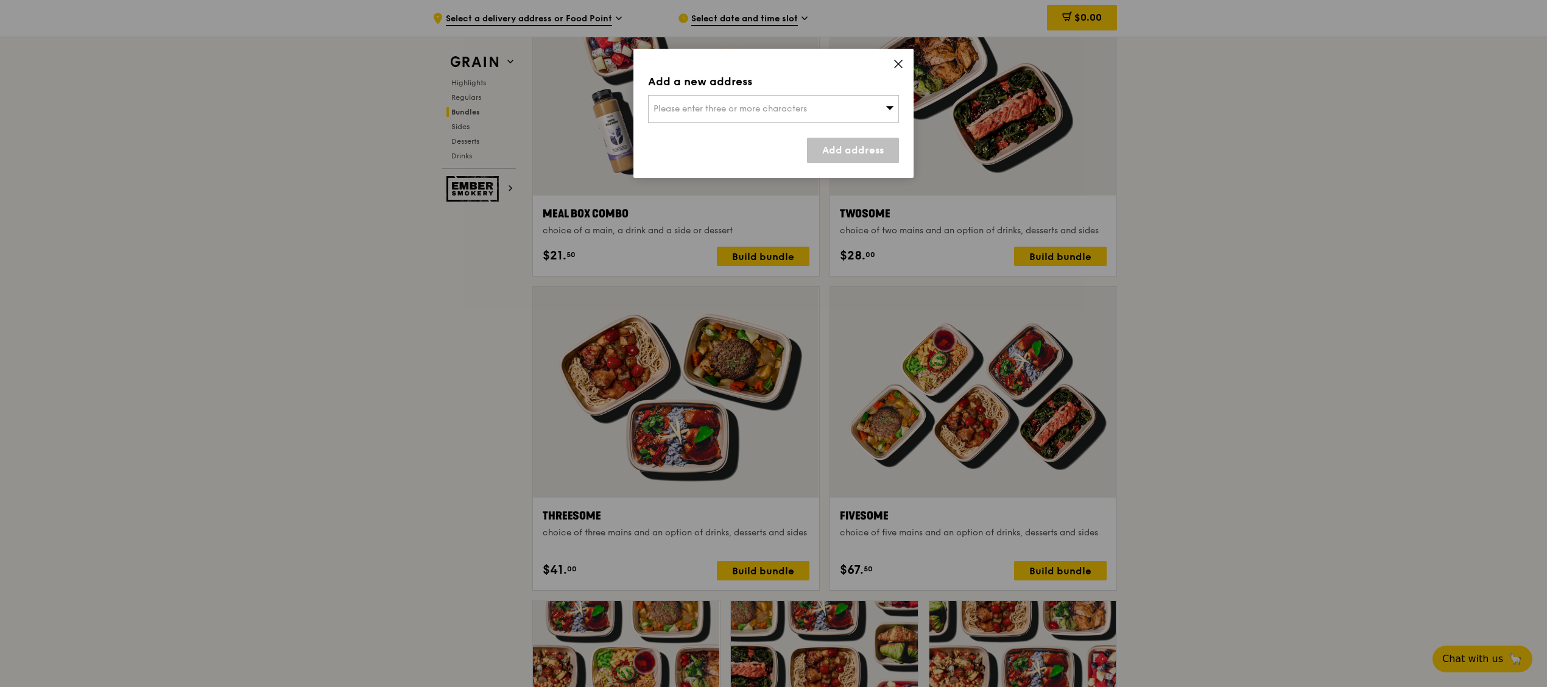
click at [905, 60] on div "Add a new address Please enter three or more characters Add address" at bounding box center [774, 113] width 280 height 129
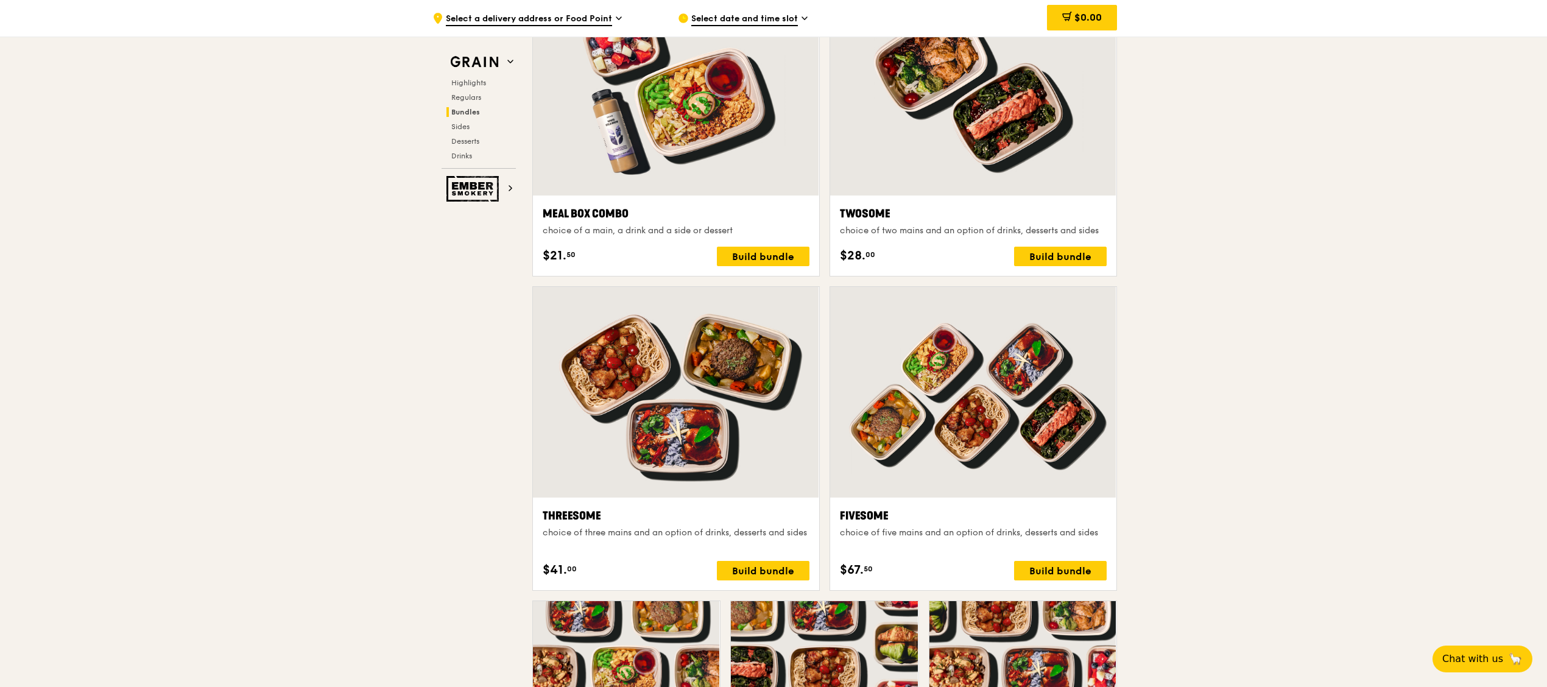
click at [590, 539] on div "choice of three mains and an option of drinks, desserts and sides" at bounding box center [676, 533] width 267 height 12
click at [729, 389] on div at bounding box center [676, 392] width 286 height 211
click at [769, 571] on div "Build bundle" at bounding box center [763, 570] width 93 height 19
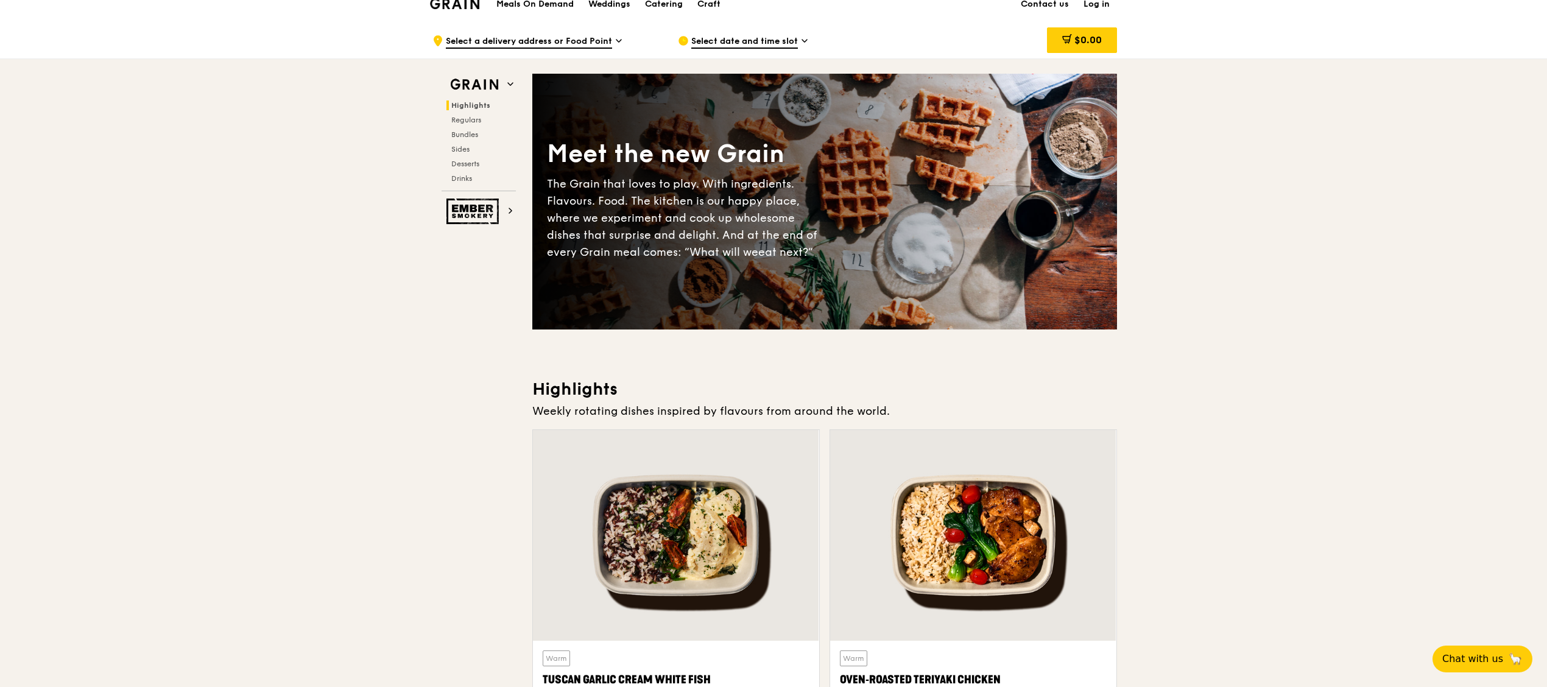
scroll to position [0, 0]
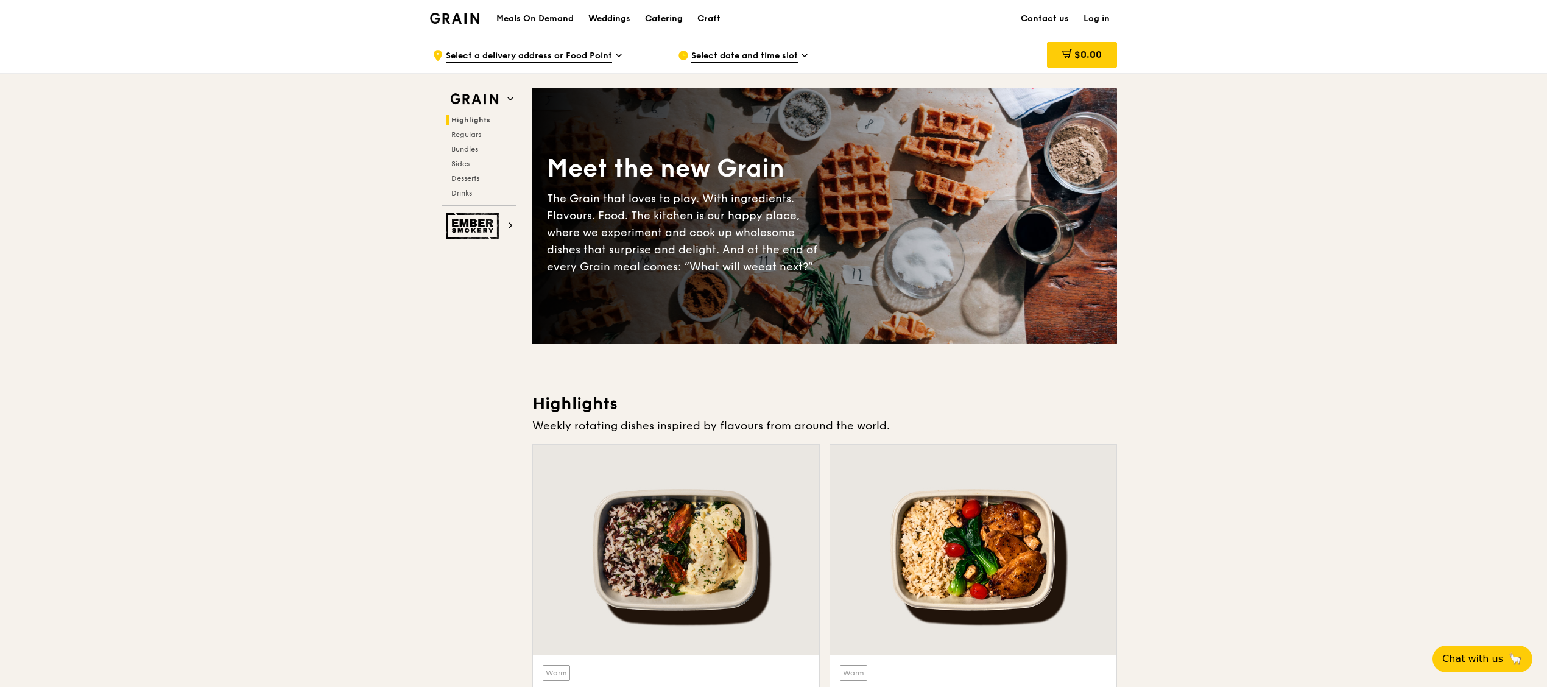
click at [658, 13] on div "Catering" at bounding box center [664, 19] width 38 height 37
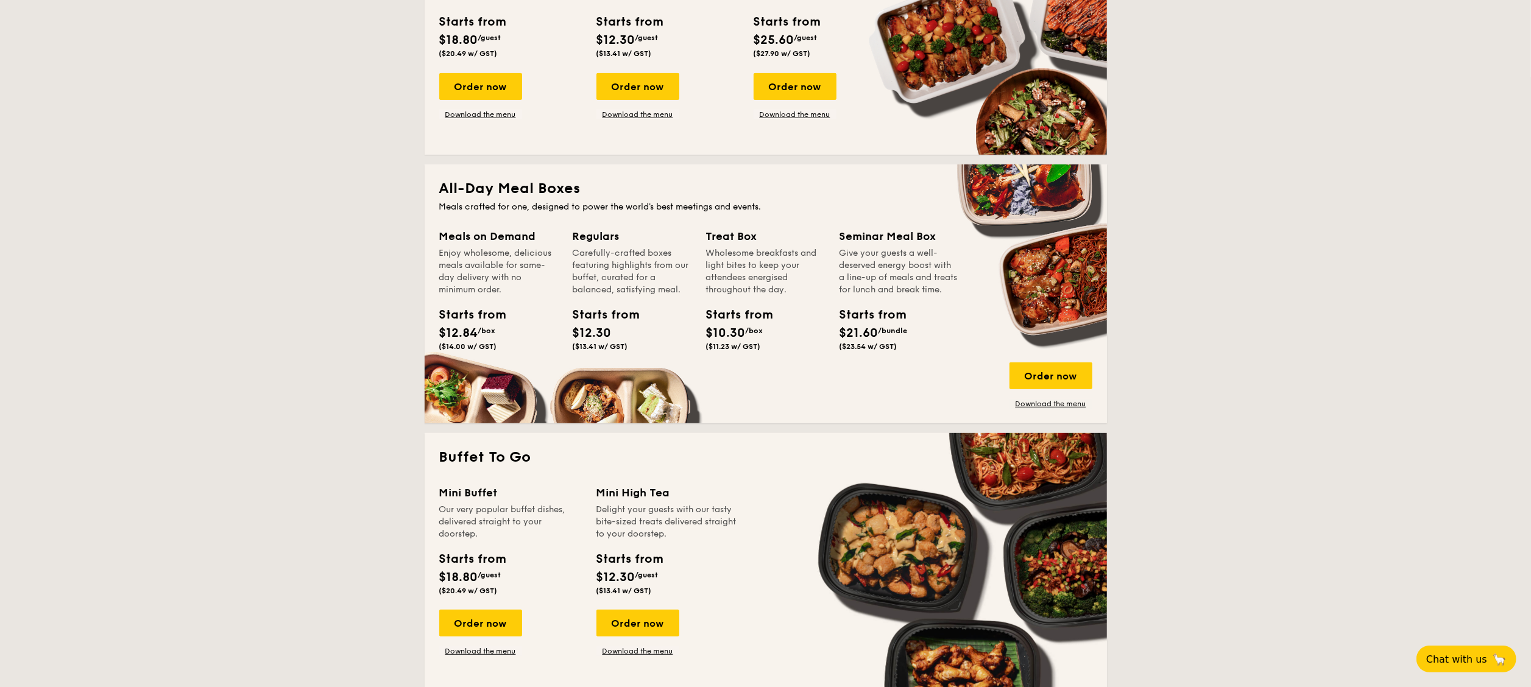
scroll to position [487, 0]
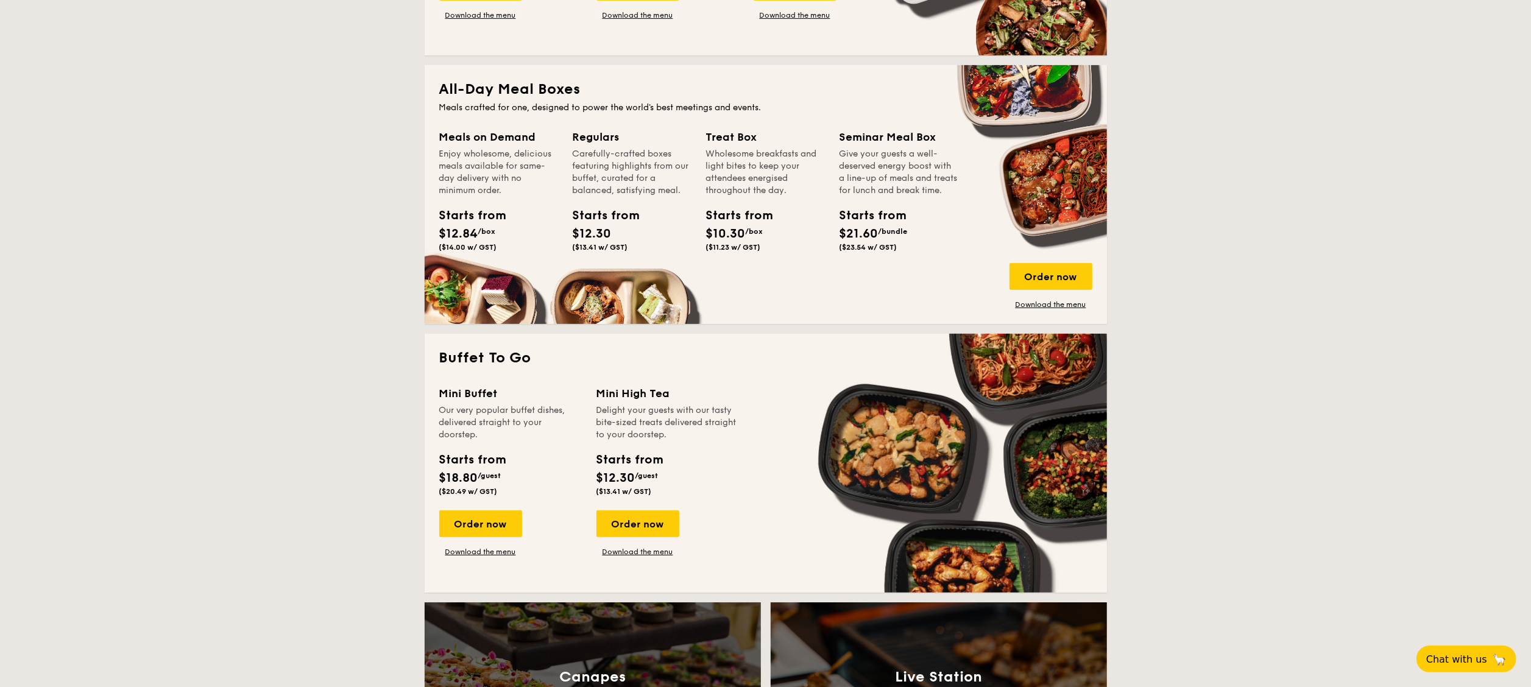
click at [878, 241] on span "$21.60" at bounding box center [858, 234] width 39 height 15
click at [890, 132] on div "Seminar Meal Box" at bounding box center [898, 137] width 119 height 17
click at [1043, 305] on link "Download the menu" at bounding box center [1050, 305] width 83 height 10
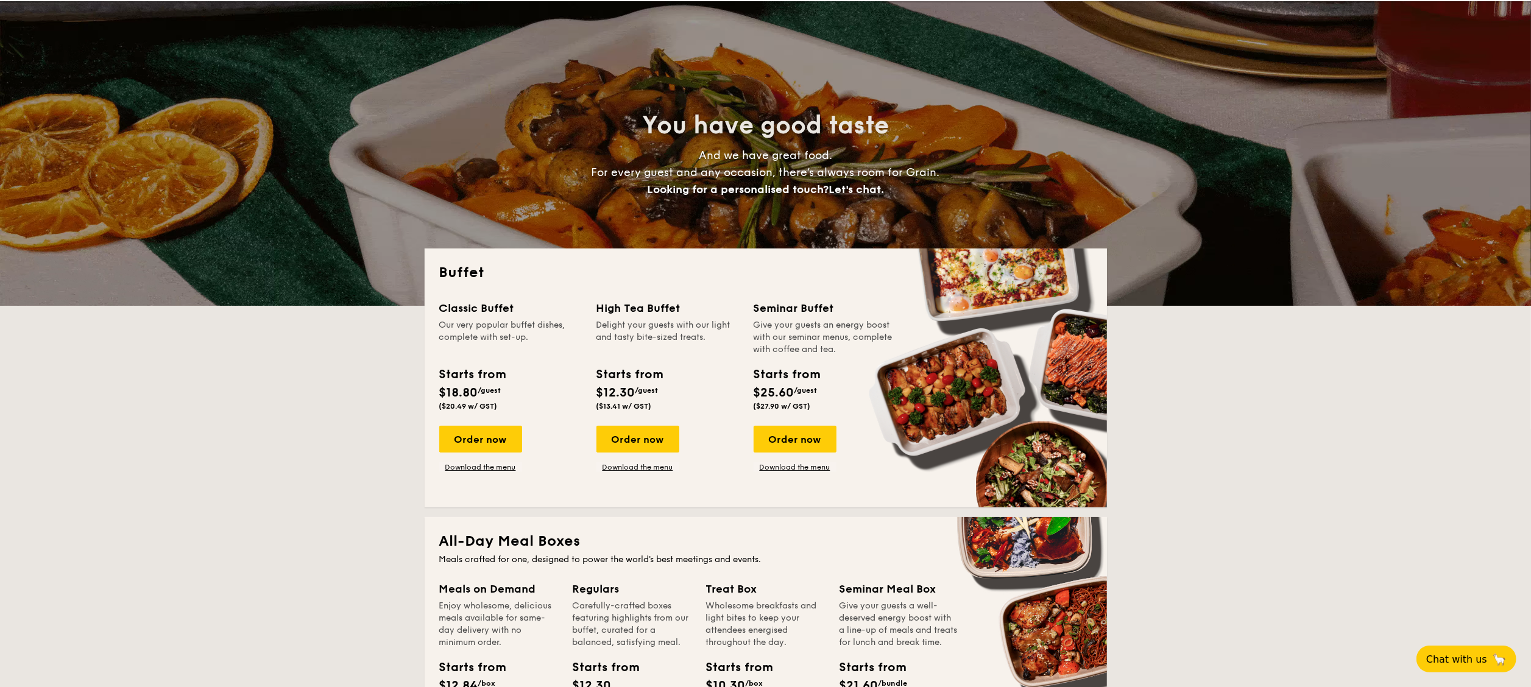
scroll to position [0, 0]
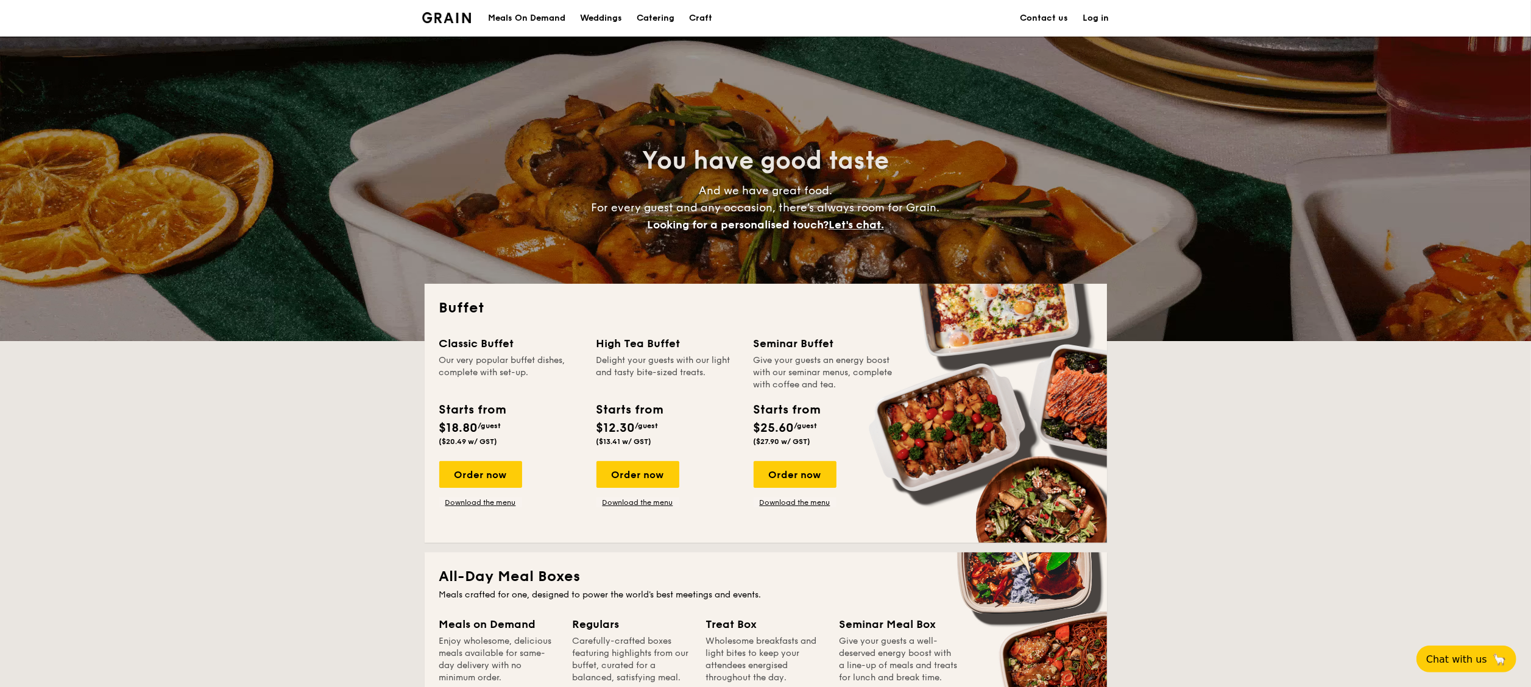
click at [537, 15] on div "Meals On Demand" at bounding box center [526, 18] width 77 height 37
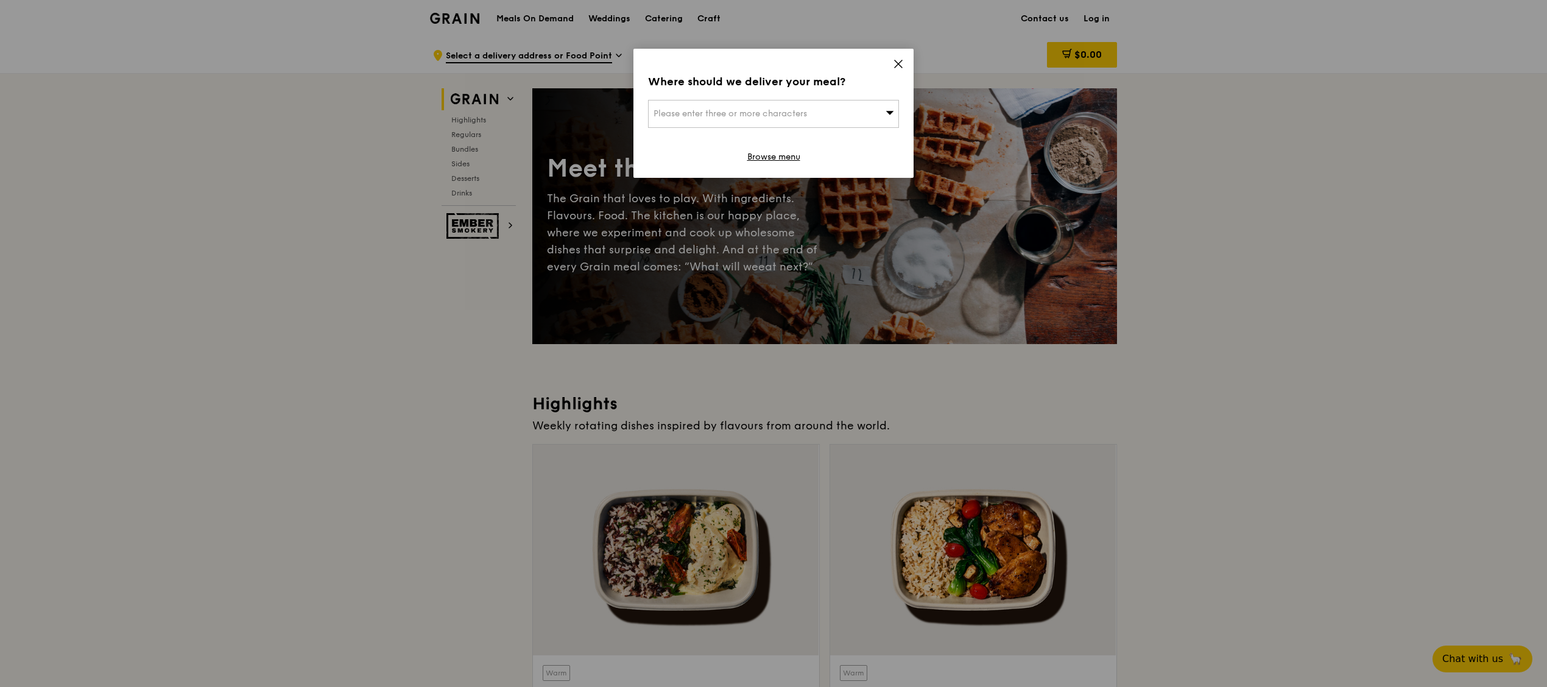
click at [897, 64] on icon at bounding box center [898, 63] width 11 height 11
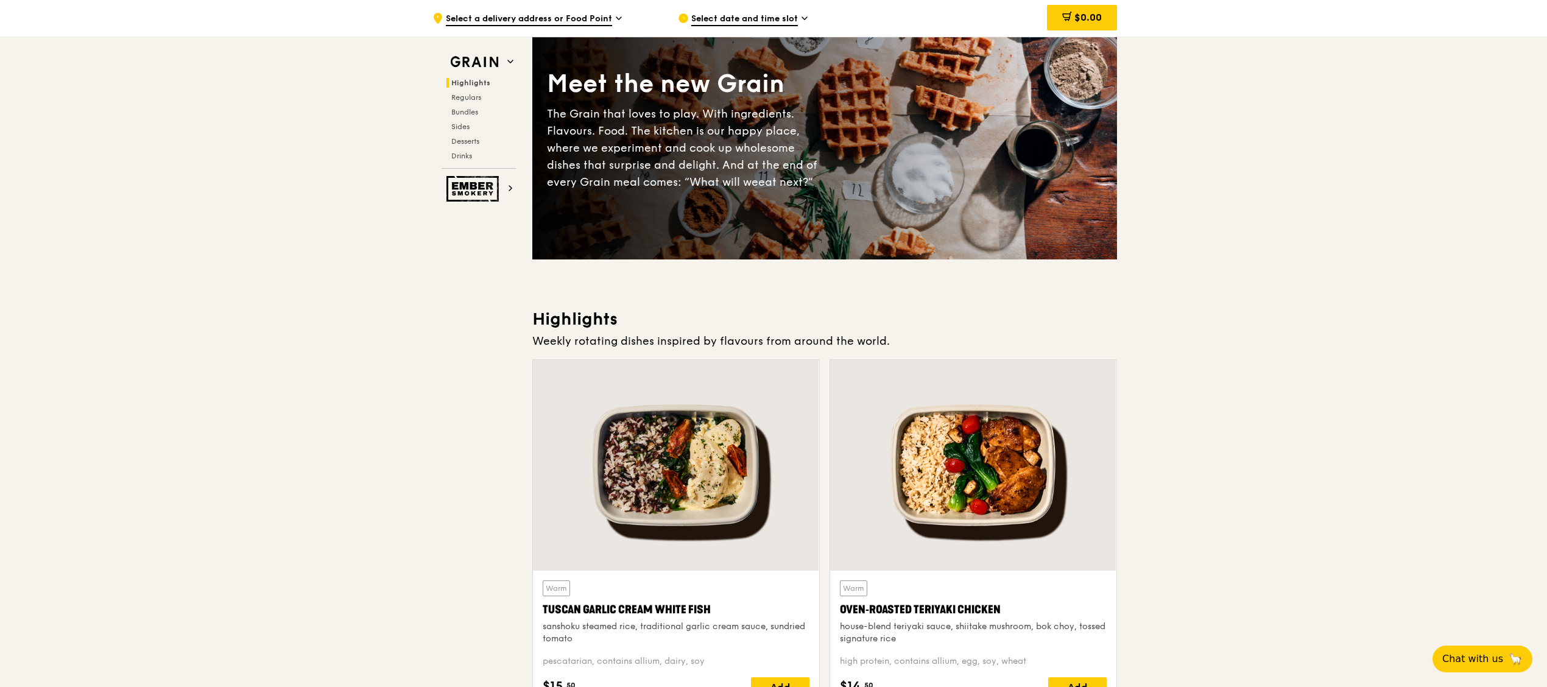
scroll to position [122, 0]
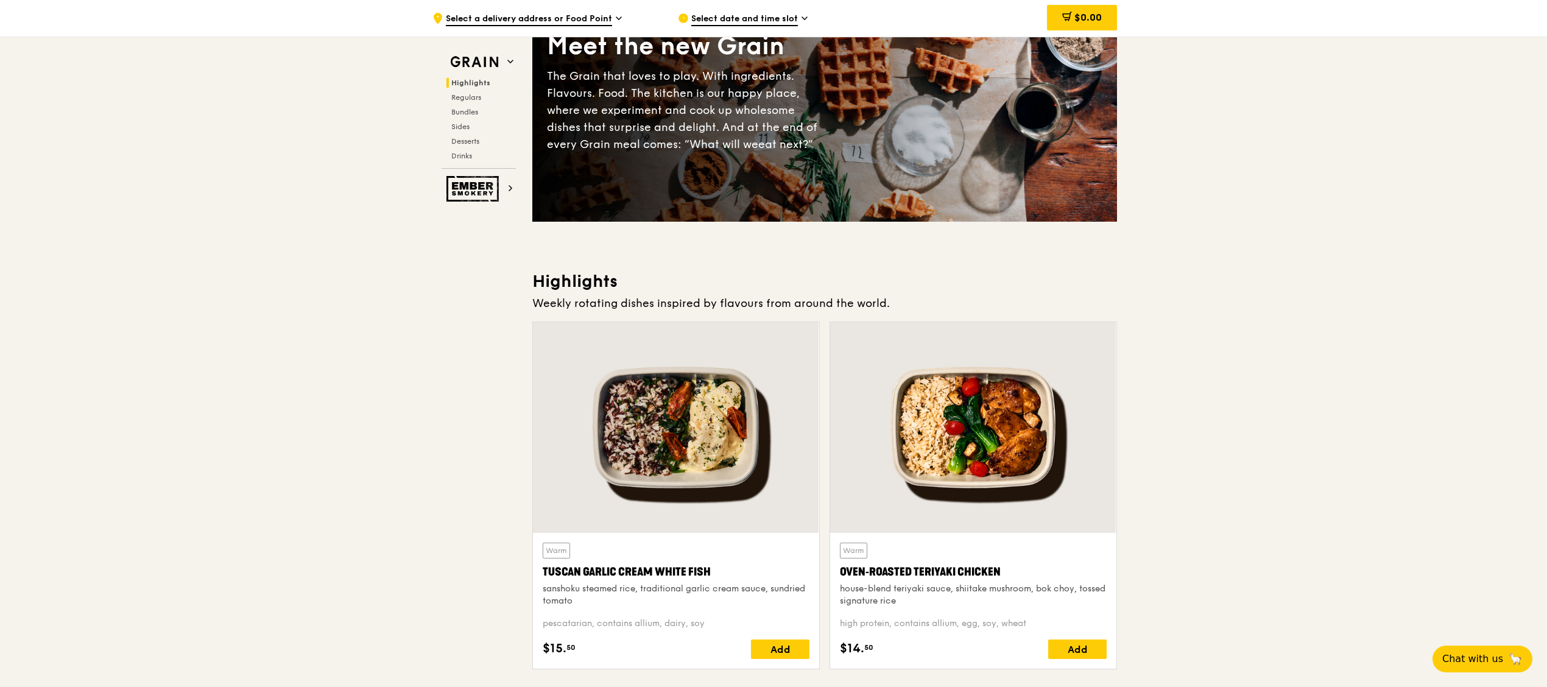
click at [1032, 437] on div at bounding box center [973, 427] width 286 height 211
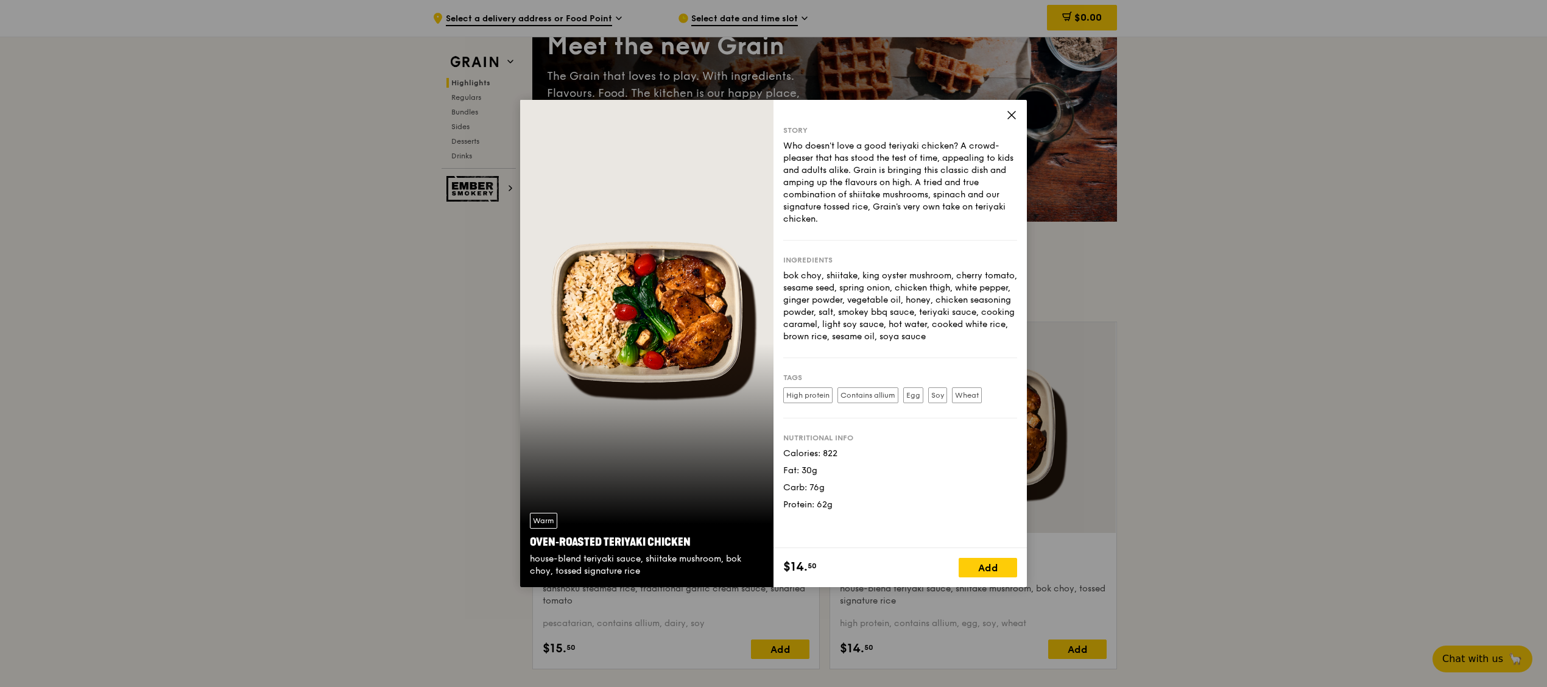
click at [666, 281] on div "Warm Oven‑Roasted Teriyaki Chicken house-blend teriyaki sauce, shiitake mushroo…" at bounding box center [646, 343] width 253 height 487
click at [1005, 119] on div "Story Who doesn't love a good teriyaki chicken? A crowd-pleaser that has stood …" at bounding box center [900, 324] width 253 height 448
click at [1014, 110] on icon at bounding box center [1011, 115] width 11 height 11
